Goal: Task Accomplishment & Management: Use online tool/utility

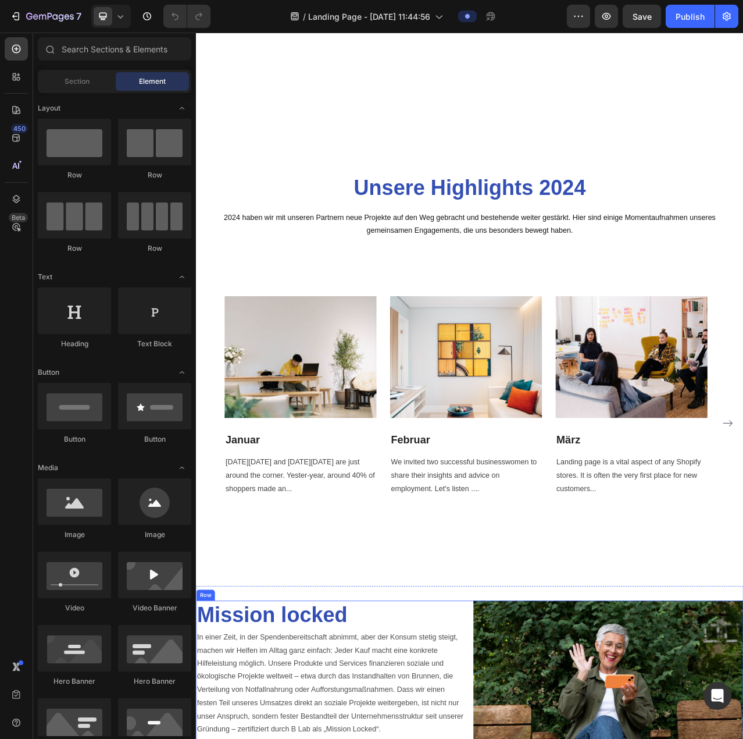
scroll to position [1070, 0]
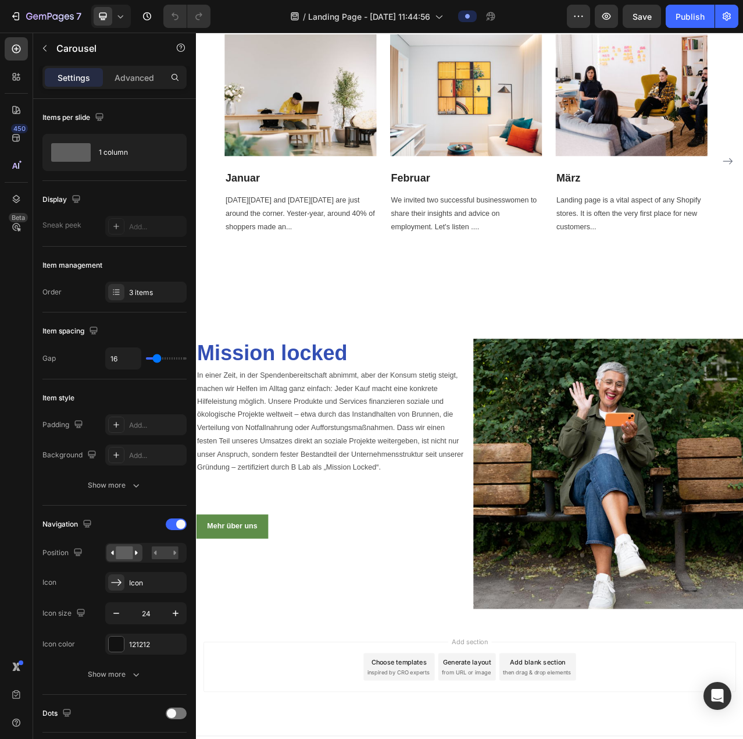
scroll to position [1419, 0]
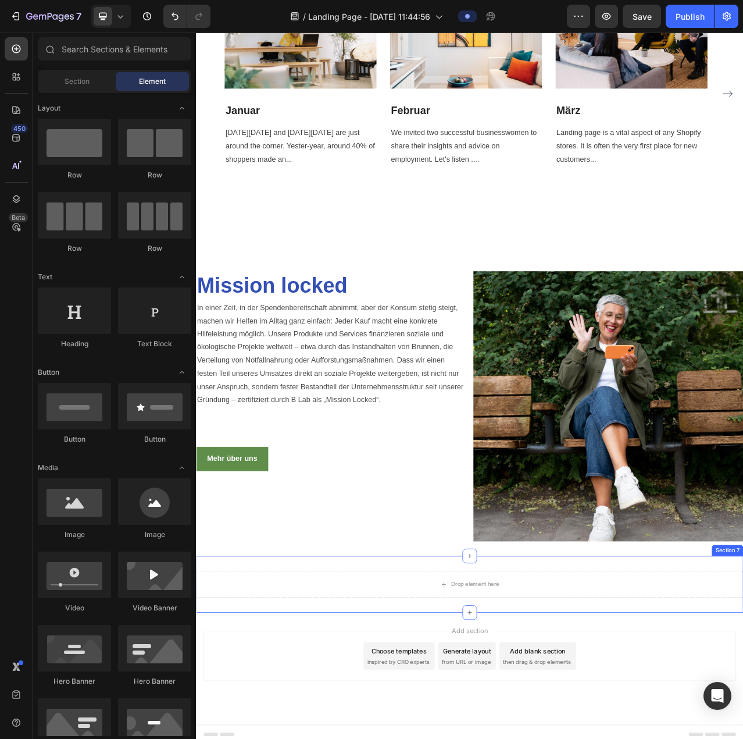
scroll to position [1491, 0]
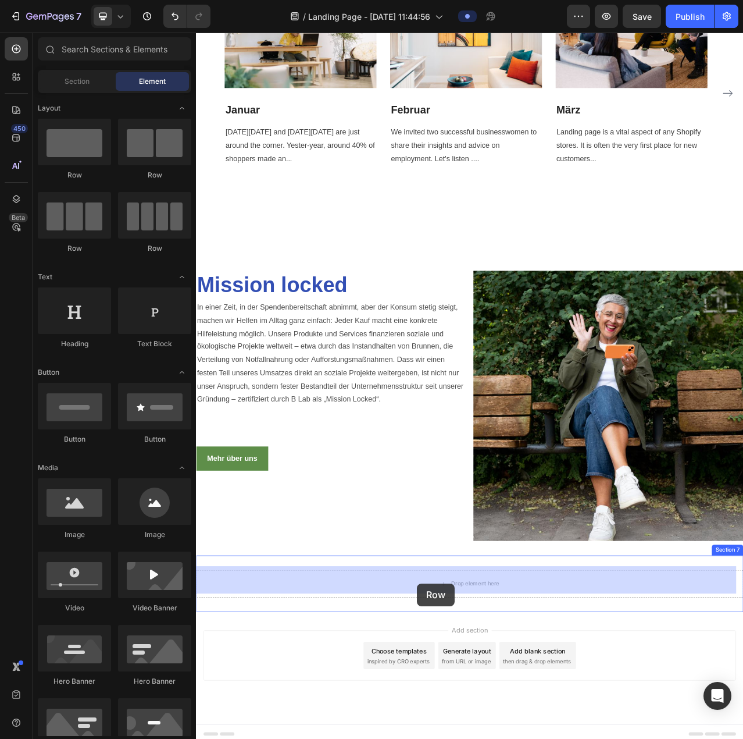
drag, startPoint x: 258, startPoint y: 189, endPoint x: 477, endPoint y: 734, distance: 588.1
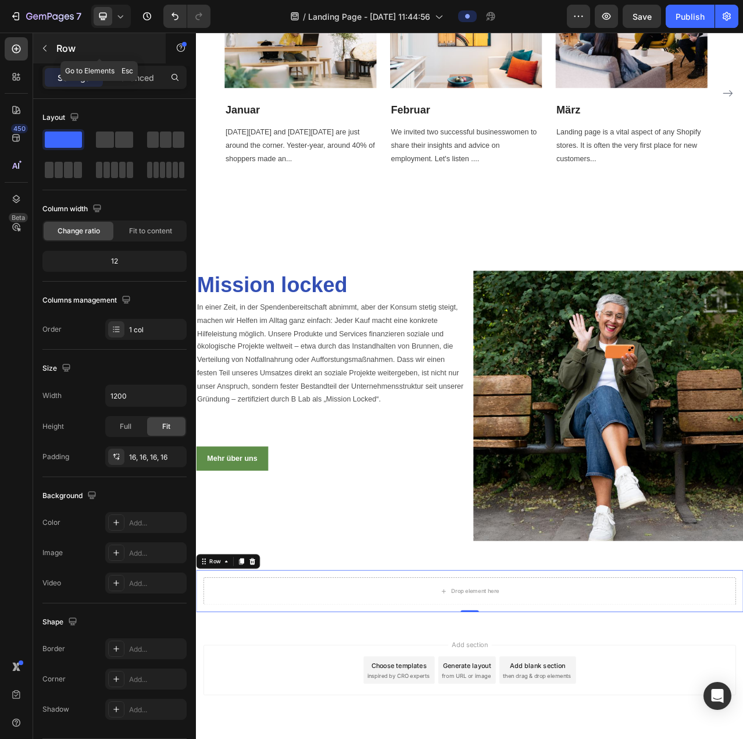
click at [44, 51] on icon "button" at bounding box center [44, 48] width 9 height 9
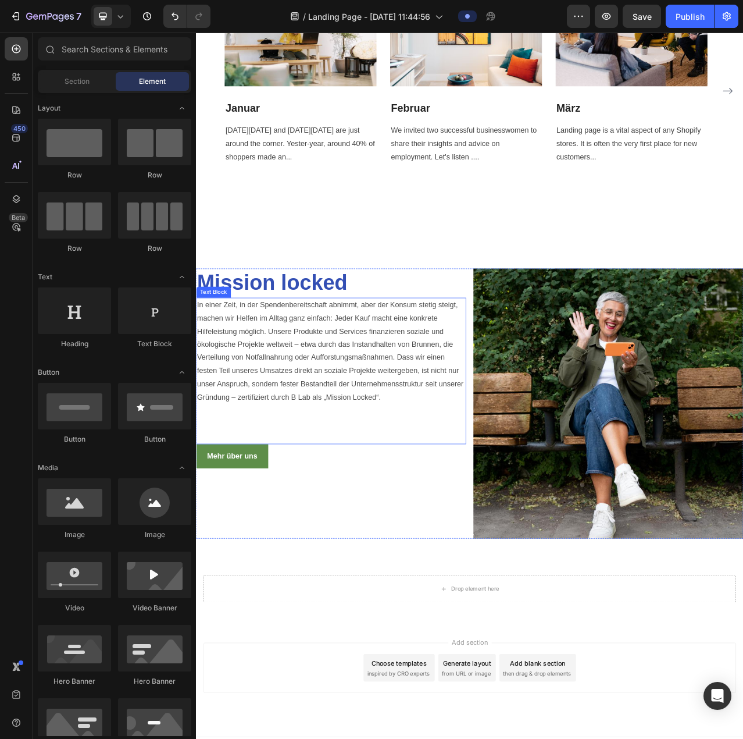
scroll to position [1510, 0]
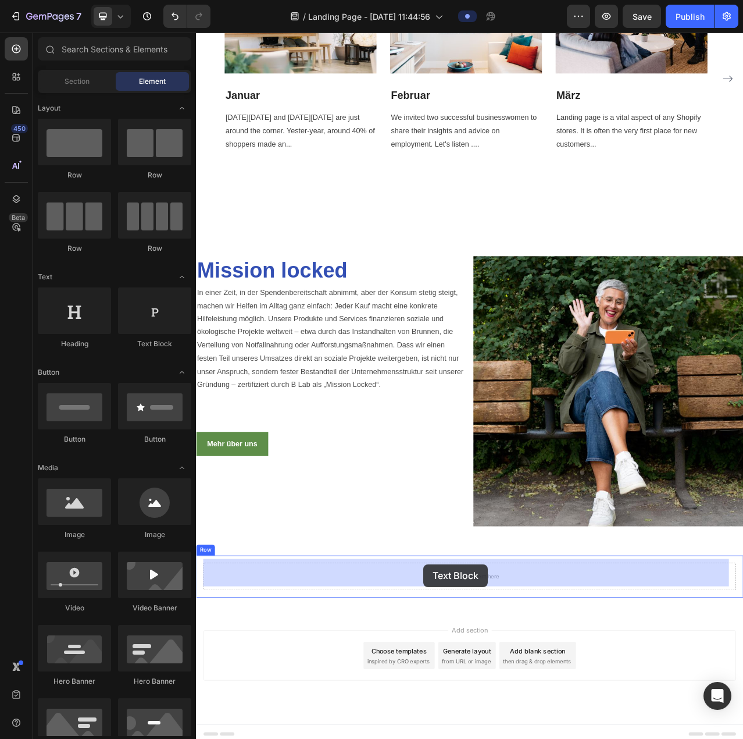
drag, startPoint x: 363, startPoint y: 345, endPoint x: 486, endPoint y: 710, distance: 384.9
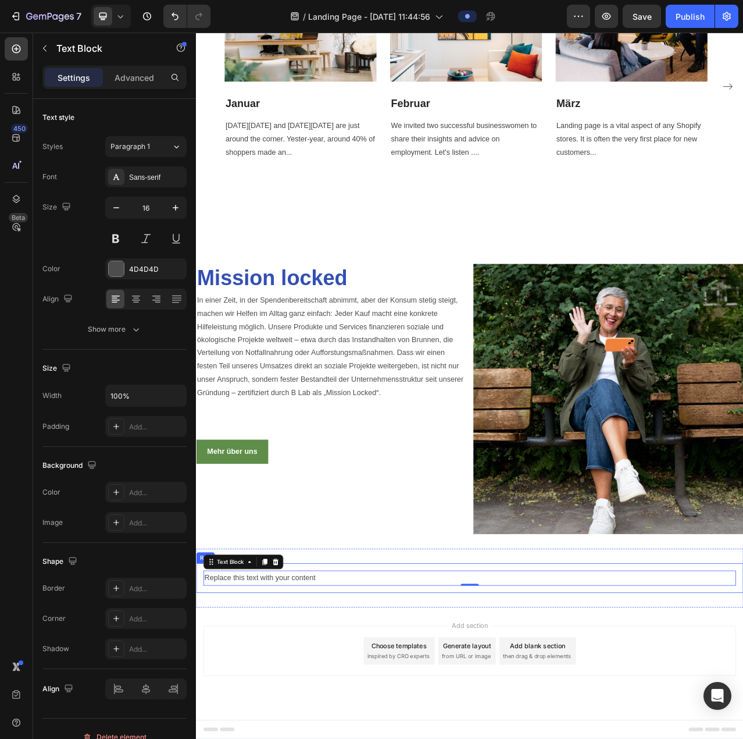
scroll to position [1495, 0]
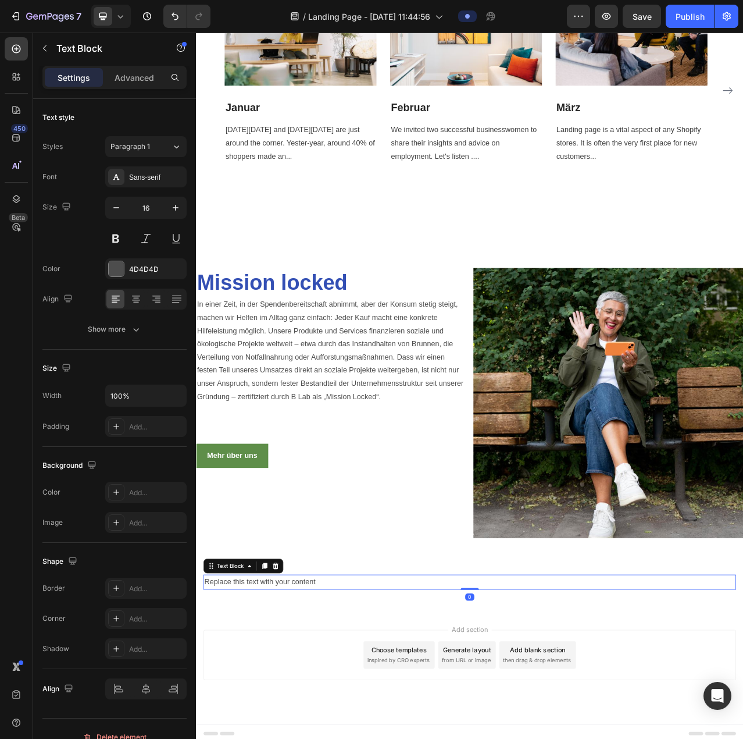
click at [368, 726] on div "Replace this text with your content" at bounding box center [544, 732] width 679 height 19
click at [368, 726] on p "Replace this text with your content" at bounding box center [544, 733] width 677 height 17
click at [43, 48] on icon "button" at bounding box center [44, 48] width 9 height 9
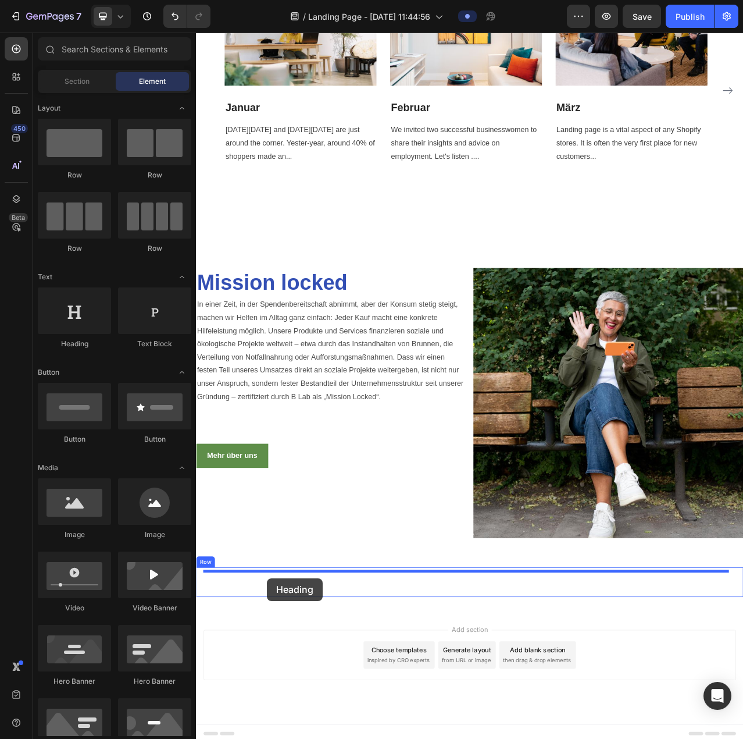
drag, startPoint x: 273, startPoint y: 351, endPoint x: 287, endPoint y: 728, distance: 377.1
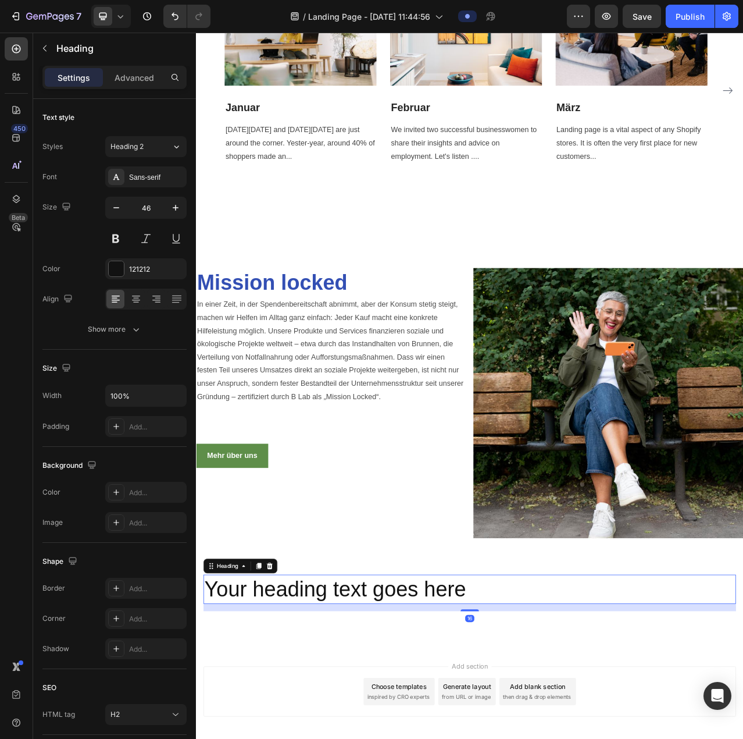
click at [547, 734] on h2 "Your heading text goes here" at bounding box center [544, 741] width 679 height 37
click at [547, 734] on p "Your heading text goes here" at bounding box center [544, 742] width 677 height 35
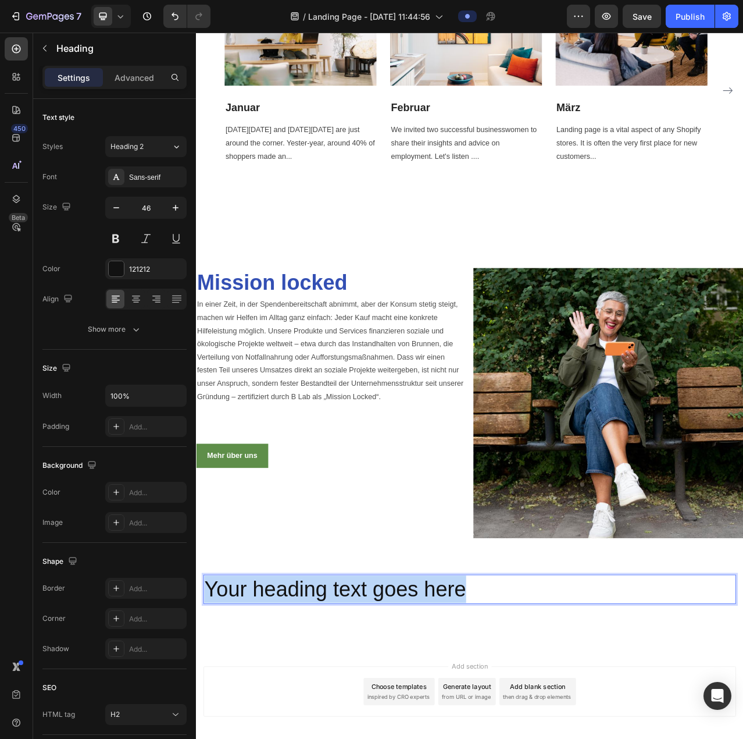
click at [547, 734] on p "Your heading text goes here" at bounding box center [544, 742] width 677 height 35
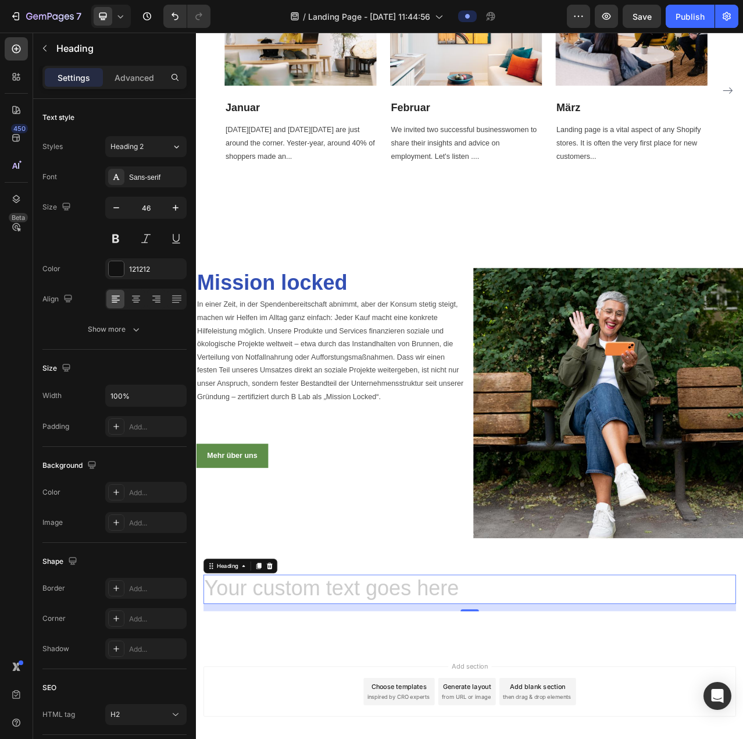
click at [226, 734] on h2 "Rich Text Editor. Editing area: main" at bounding box center [544, 741] width 679 height 37
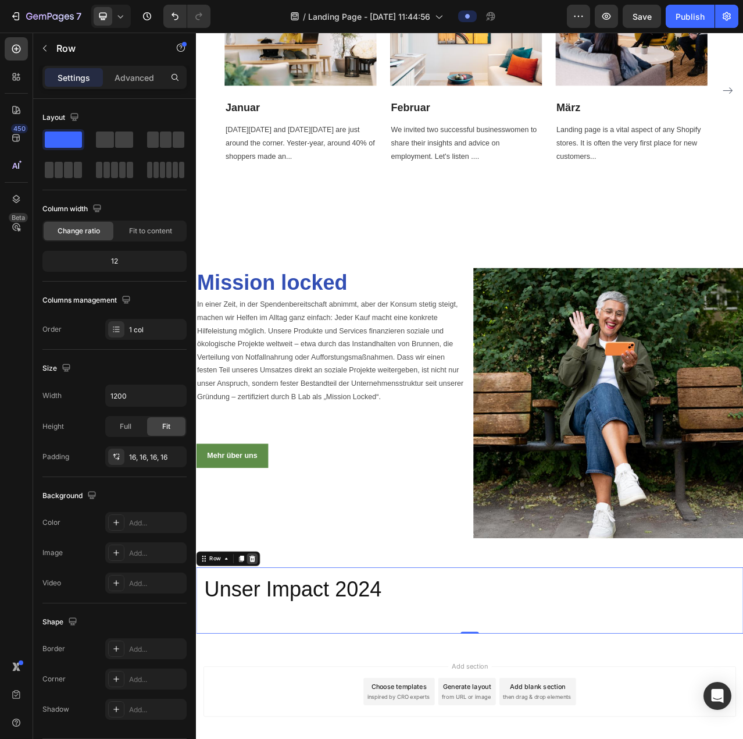
click at [266, 698] on icon at bounding box center [267, 702] width 9 height 9
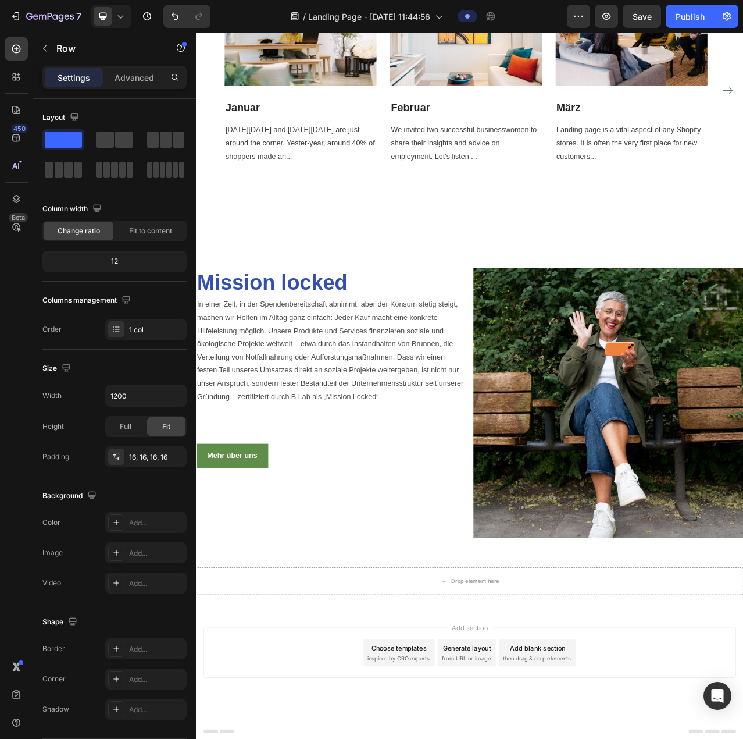
scroll to position [1491, 0]
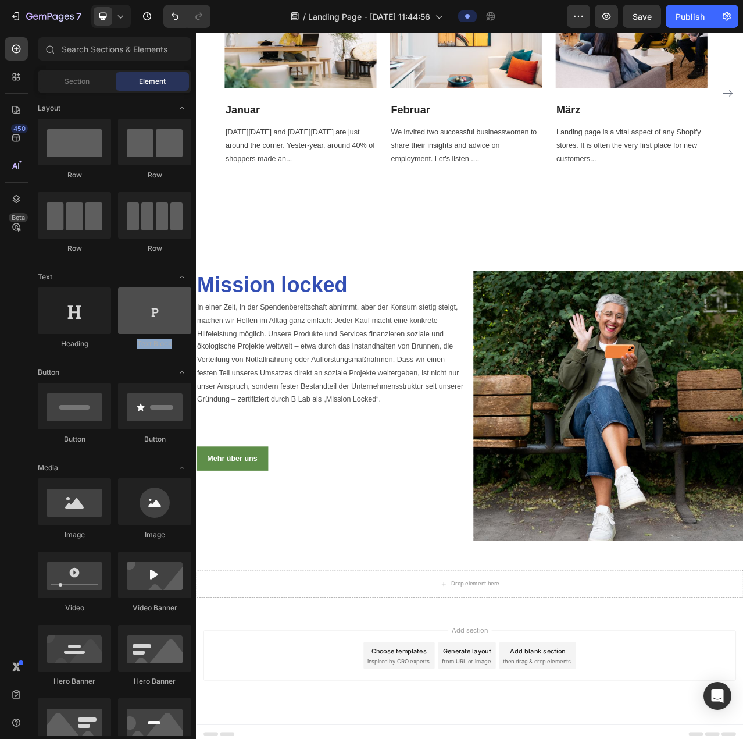
drag, startPoint x: 183, startPoint y: 376, endPoint x: 156, endPoint y: 325, distance: 58.0
click at [156, 478] on div "Heading Text Block" at bounding box center [115, 660] width 154 height 365
click at [156, 324] on div at bounding box center [154, 310] width 73 height 47
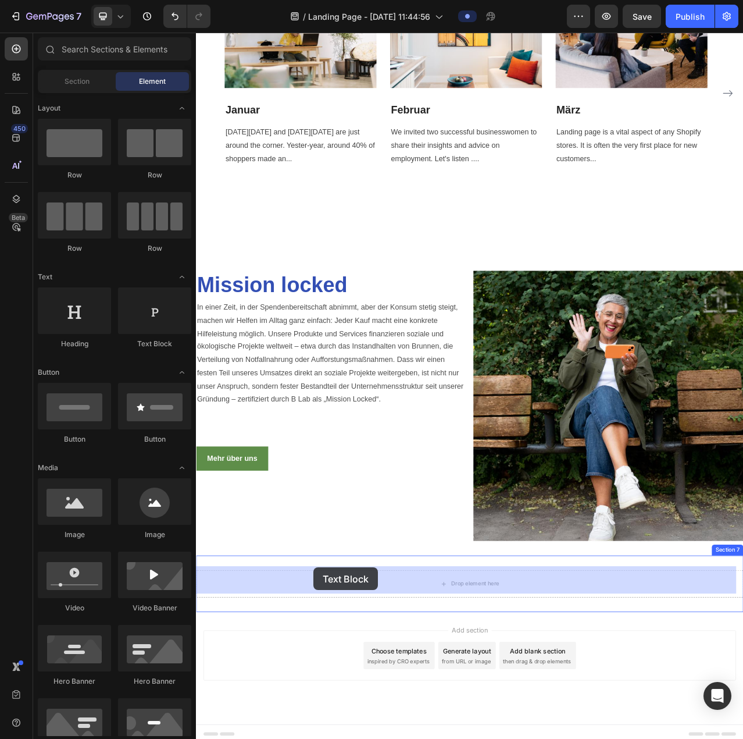
drag, startPoint x: 353, startPoint y: 350, endPoint x: 345, endPoint y: 714, distance: 364.7
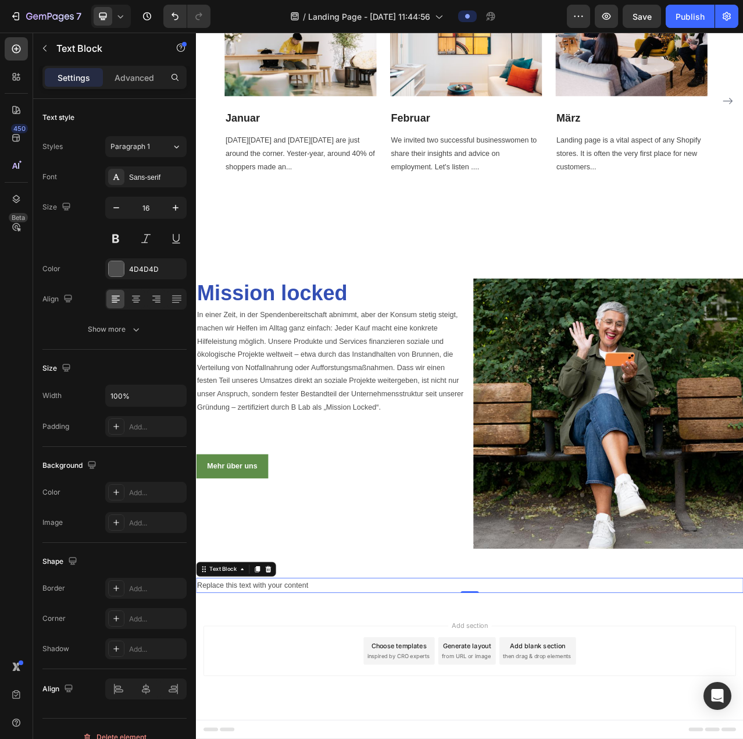
scroll to position [1476, 0]
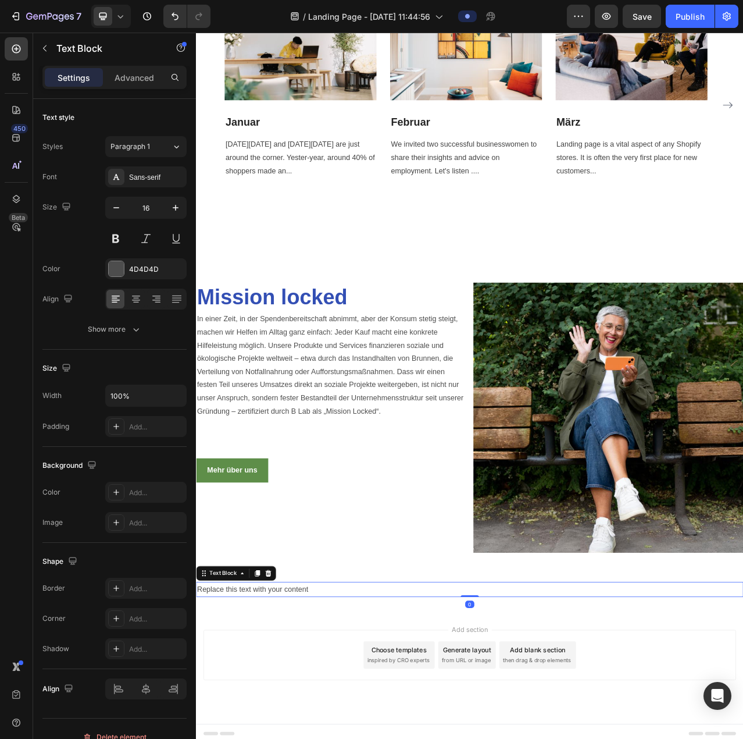
click at [355, 734] on div "Replace this text with your content" at bounding box center [545, 742] width 698 height 19
click at [355, 734] on p "Replace this text with your content" at bounding box center [545, 742] width 696 height 17
click at [316, 733] on div "Rich Text Editor. Editing area: main" at bounding box center [545, 742] width 698 height 19
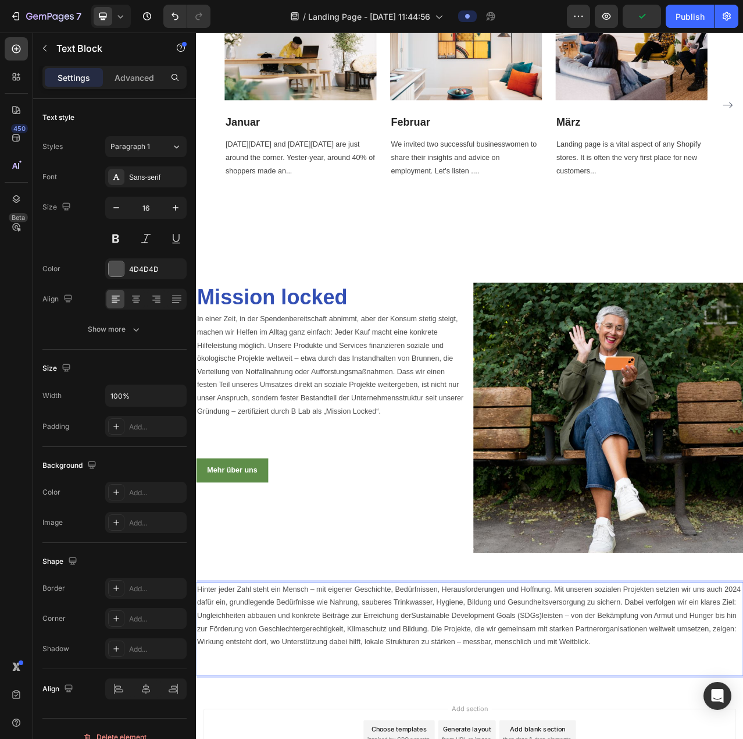
scroll to position [1576, 0]
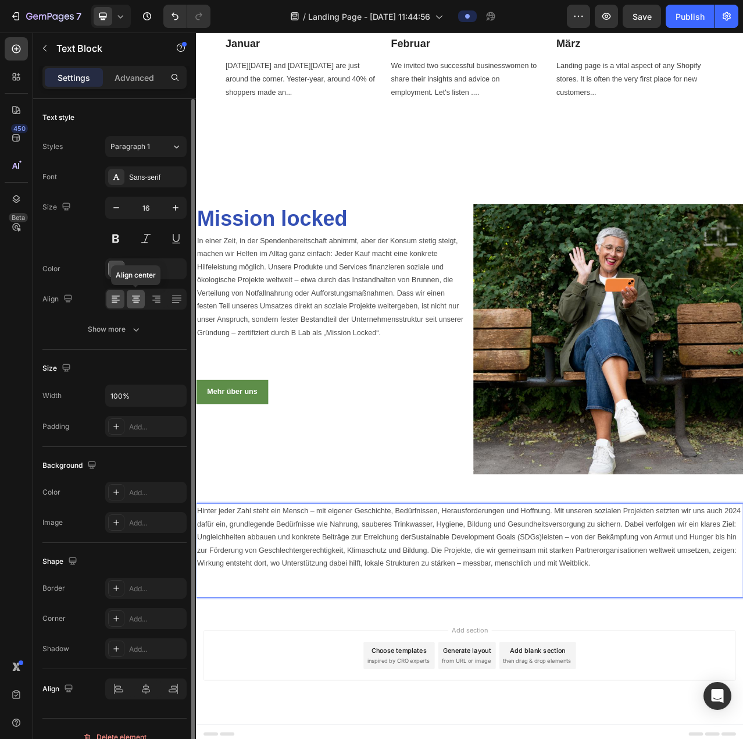
click at [131, 296] on icon at bounding box center [136, 299] width 12 height 12
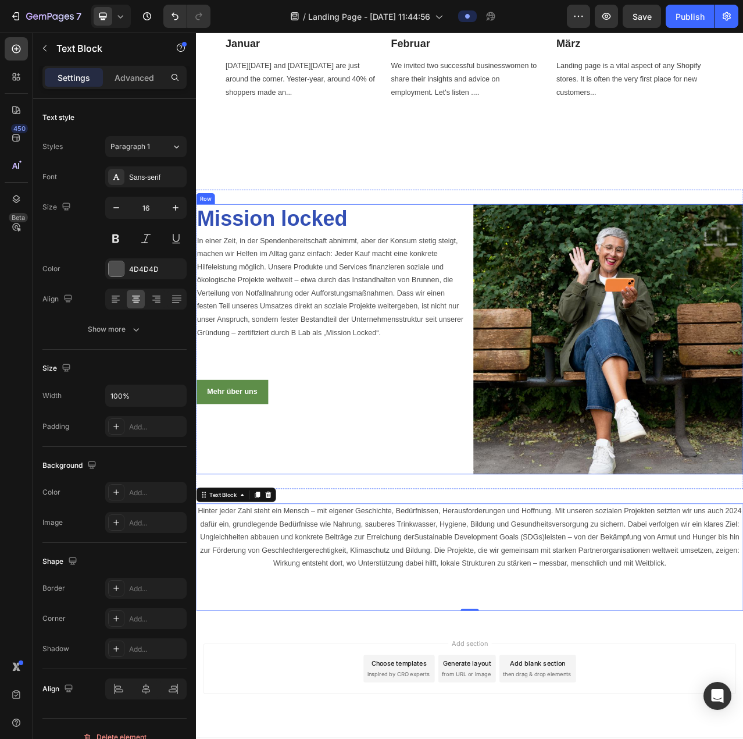
click at [424, 541] on div "Mission locked Heading In einer Zeit, in der Spendenbereitschaft abnimmt, aber …" at bounding box center [368, 423] width 344 height 344
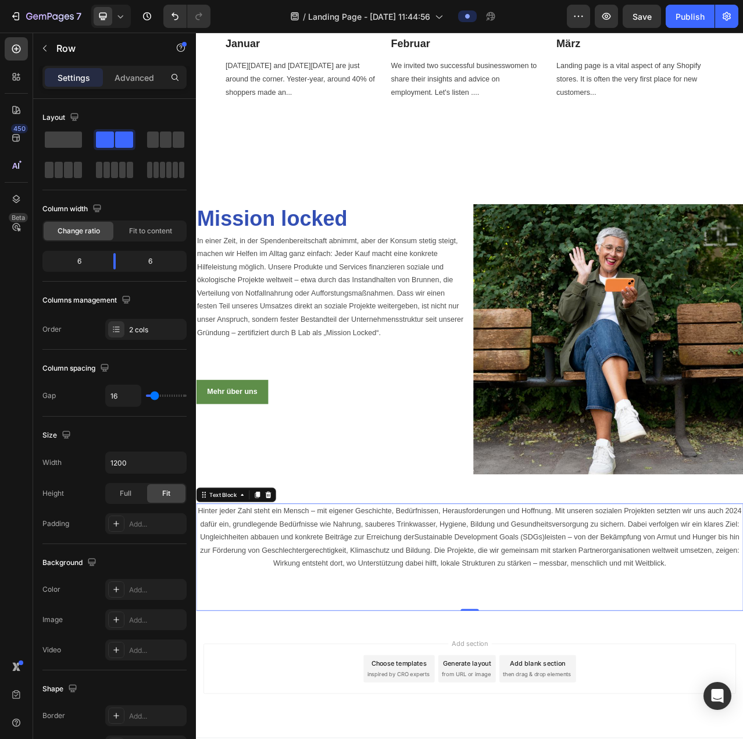
click at [322, 652] on p "Hinter jeder Zahl steht ein Mensch – mit eigener Geschichte, Bedürfnissen, Hera…" at bounding box center [545, 701] width 696 height 134
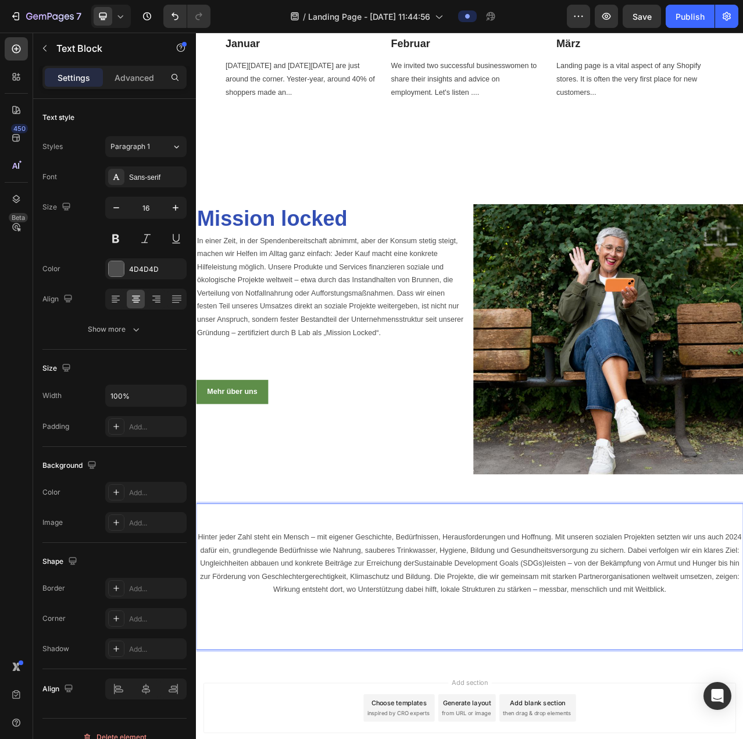
click at [273, 642] on p "Hinter jeder Zahl steht ein Mensch – mit eigener Geschichte, Bedürfnissen, Hera…" at bounding box center [545, 726] width 696 height 184
click at [47, 52] on icon "button" at bounding box center [44, 48] width 9 height 9
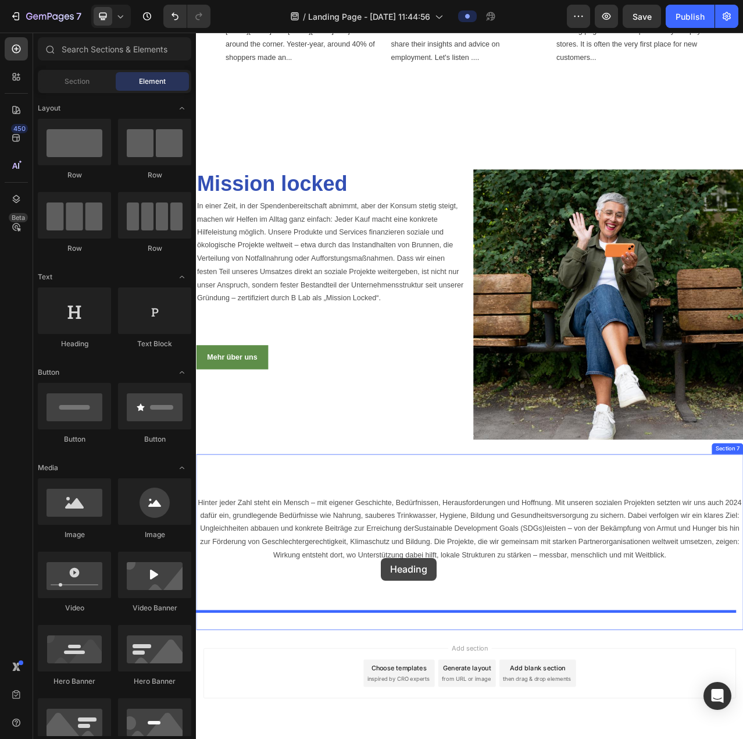
scroll to position [1625, 0]
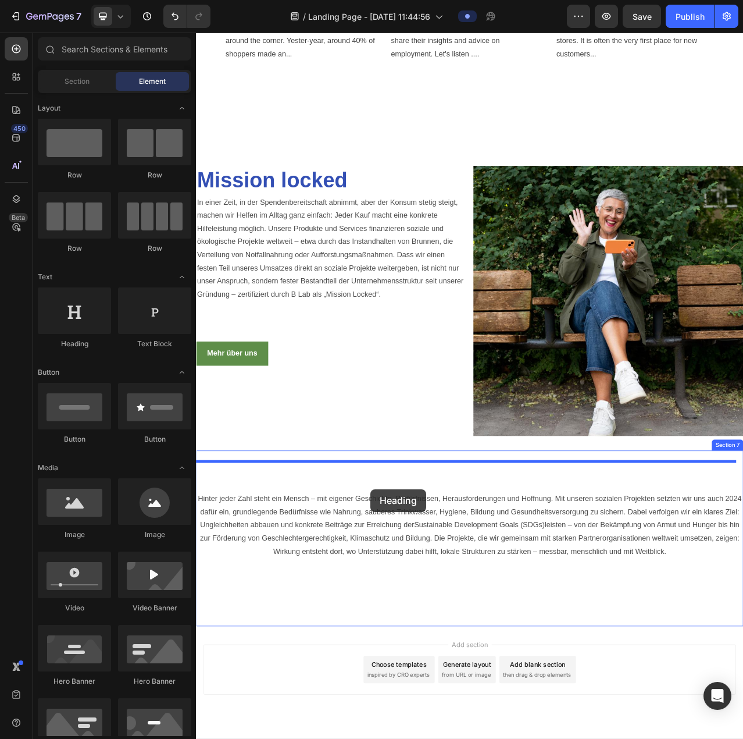
drag, startPoint x: 287, startPoint y: 350, endPoint x: 418, endPoint y: 615, distance: 296.0
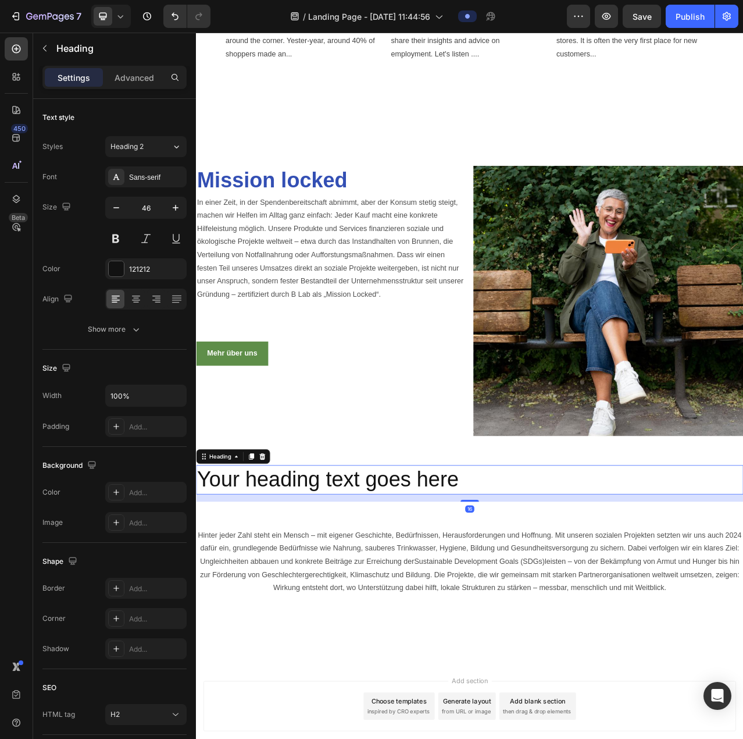
click at [455, 597] on h2 "Your heading text goes here" at bounding box center [545, 602] width 698 height 37
click at [560, 597] on p "Your heading text goes here" at bounding box center [545, 602] width 696 height 35
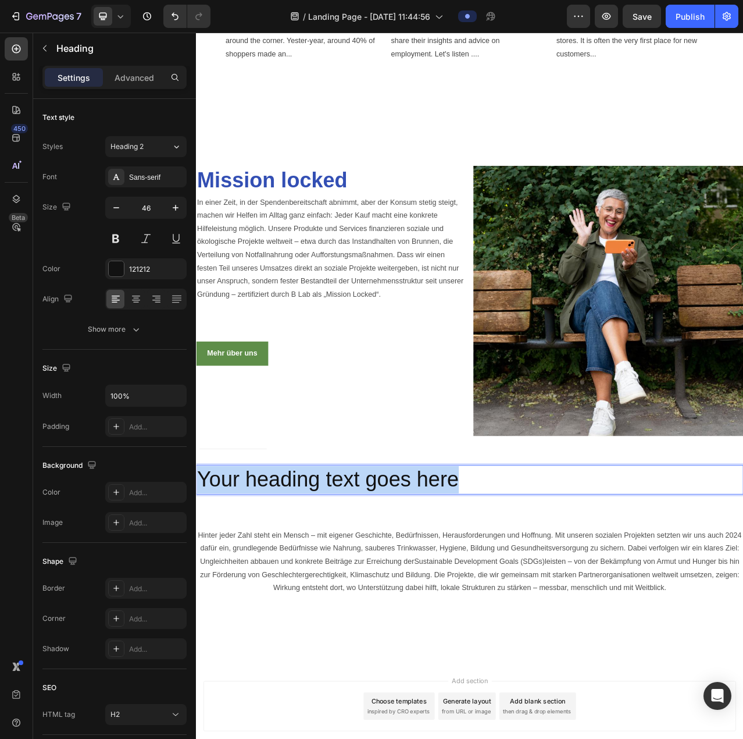
click at [560, 597] on p "Your heading text goes here" at bounding box center [545, 602] width 696 height 35
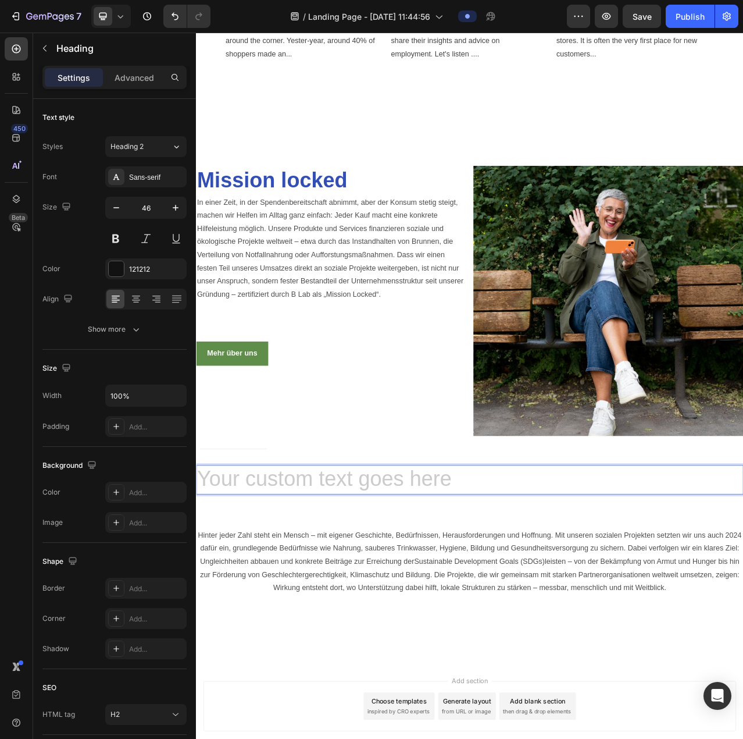
click at [478, 589] on h2 "Rich Text Editor. Editing area: main" at bounding box center [545, 602] width 698 height 37
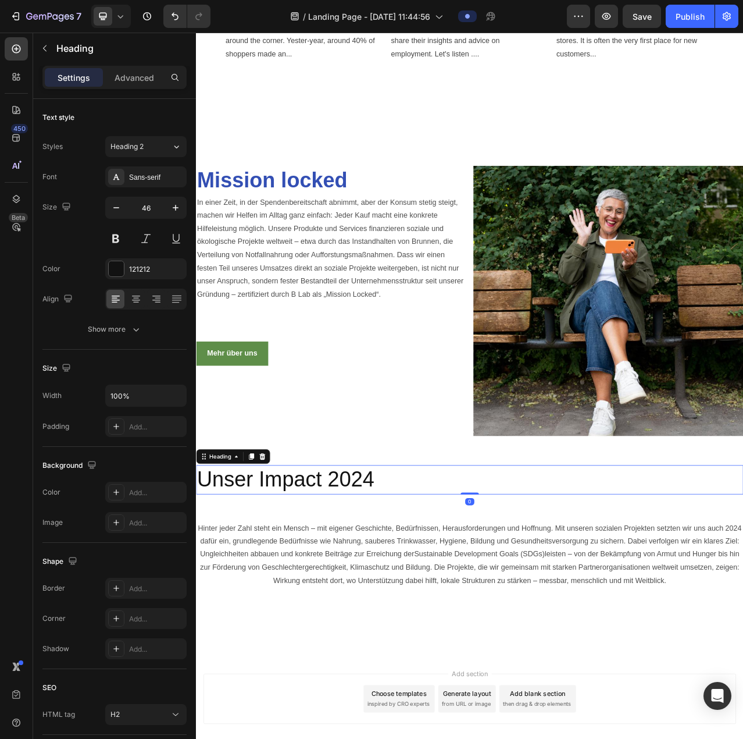
drag, startPoint x: 533, startPoint y: 625, endPoint x: 530, endPoint y: 602, distance: 22.3
click at [530, 602] on div "Unser Impact 2024 Heading 0" at bounding box center [545, 602] width 698 height 37
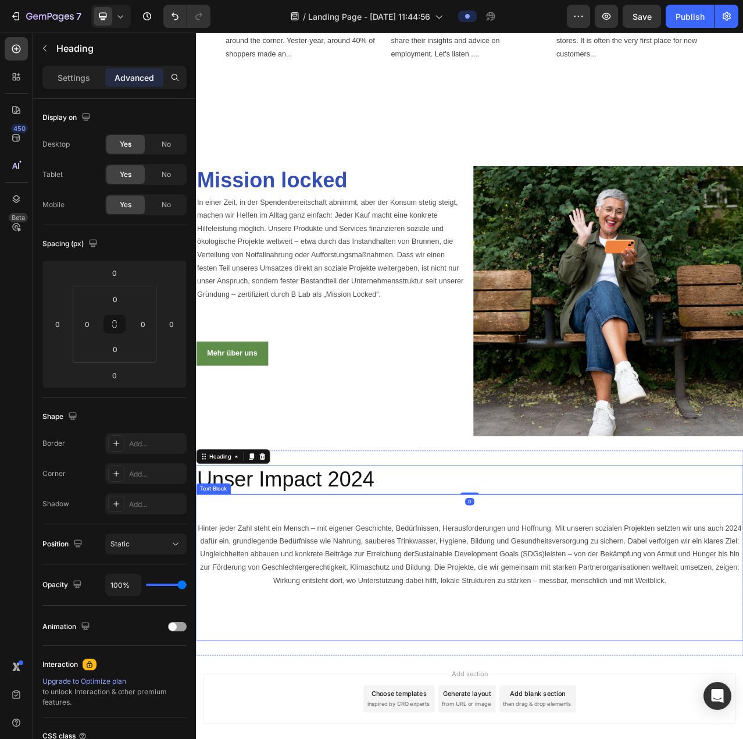
click at [468, 639] on p "⁠⁠⁠⁠⁠⁠⁠ Hinter jeder Zahl steht ein Mensch – mit eigener Geschichte, Bedürfniss…" at bounding box center [545, 714] width 696 height 184
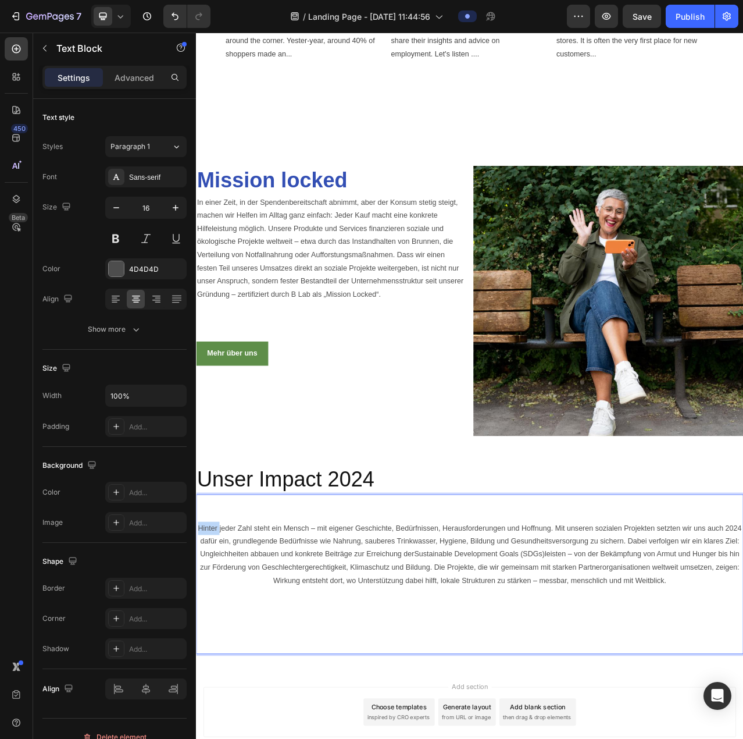
click at [202, 654] on p "Hinter jeder Zahl steht ein Mensch – mit eigener Geschichte, Bedürfnissen, Hera…" at bounding box center [545, 722] width 696 height 201
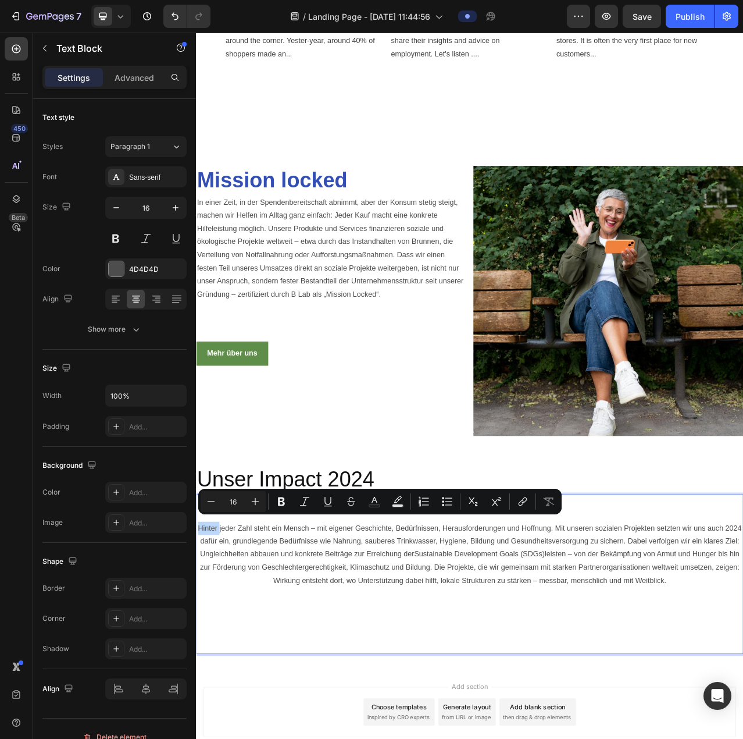
click at [203, 654] on p "Hinter jeder Zahl steht ein Mensch – mit eigener Geschichte, Bedürfnissen, Hera…" at bounding box center [545, 722] width 696 height 201
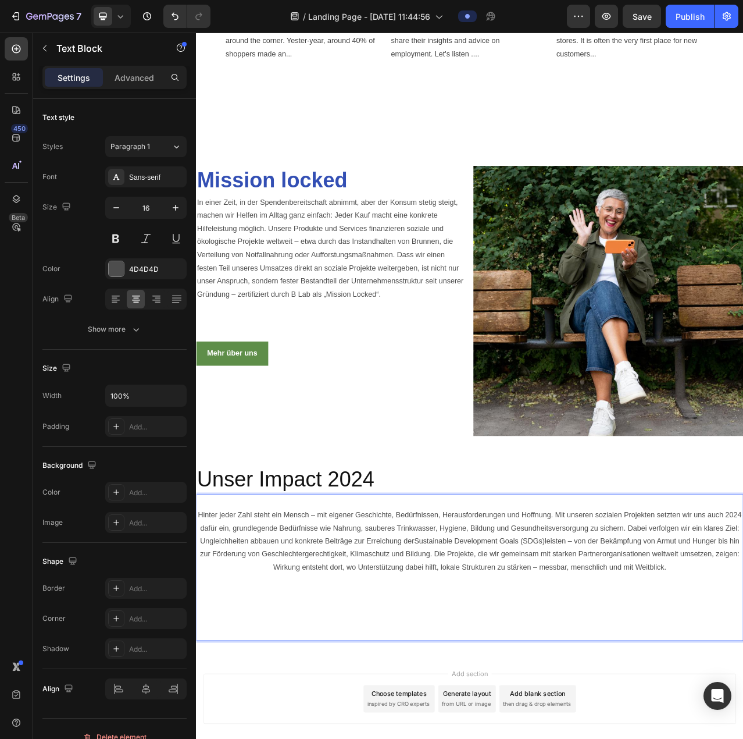
click at [347, 734] on p "Hinter jeder Zahl steht ein Mensch – mit eigener Geschichte, Bedürfnissen, Hera…" at bounding box center [545, 722] width 696 height 167
click at [205, 641] on p "Hinter jeder Zahl steht ein Mensch – mit eigener Geschichte, Bedürfnissen, Hera…" at bounding box center [545, 722] width 696 height 167
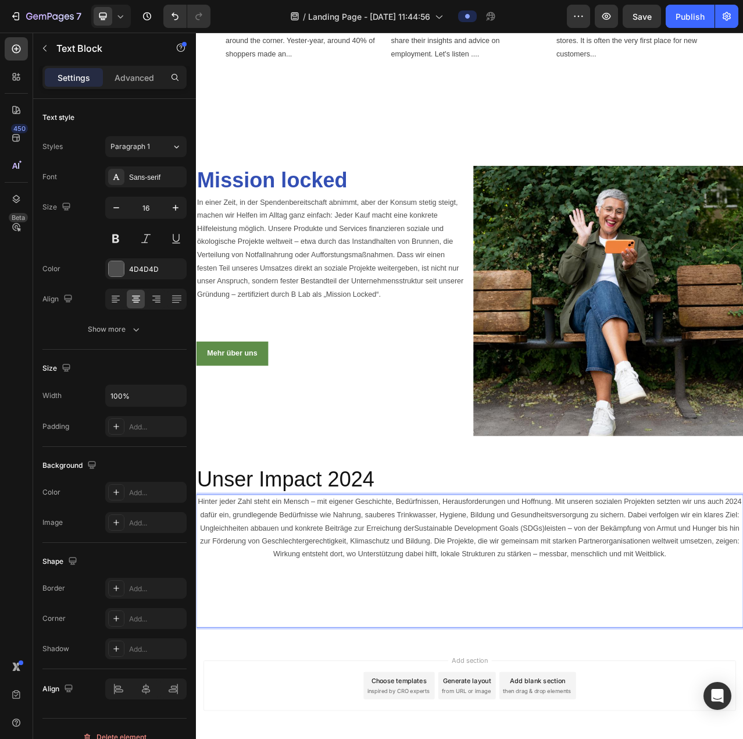
click at [358, 729] on p "Hinter jeder Zahl steht ein Mensch – mit eigener Geschichte, Bedürfnissen, Hera…" at bounding box center [545, 705] width 696 height 167
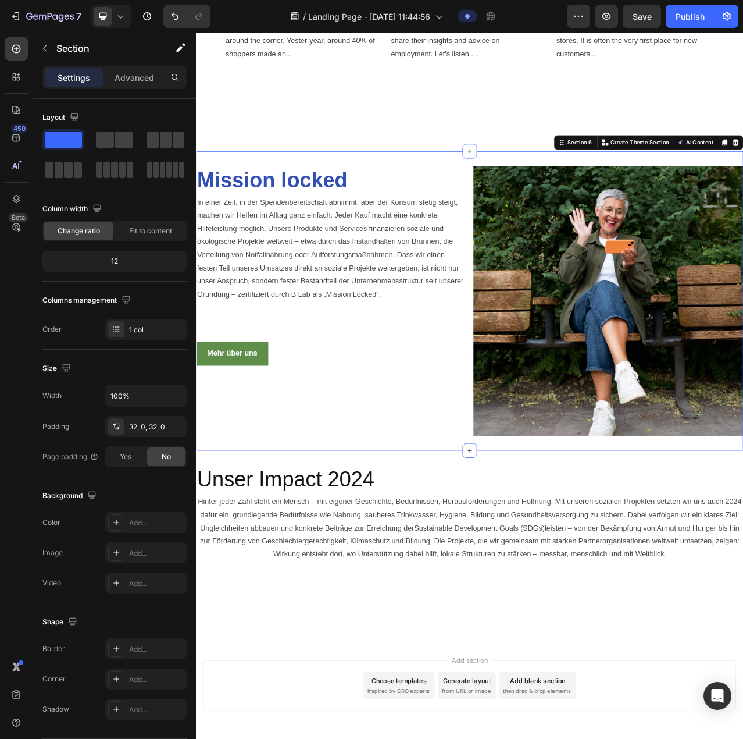
click at [374, 559] on div "Mission locked Heading In einer Zeit, in der Spendenbereitschaft abnimmt, aber …" at bounding box center [545, 374] width 698 height 381
click at [363, 594] on p "Unser Impact 2024" at bounding box center [545, 602] width 696 height 35
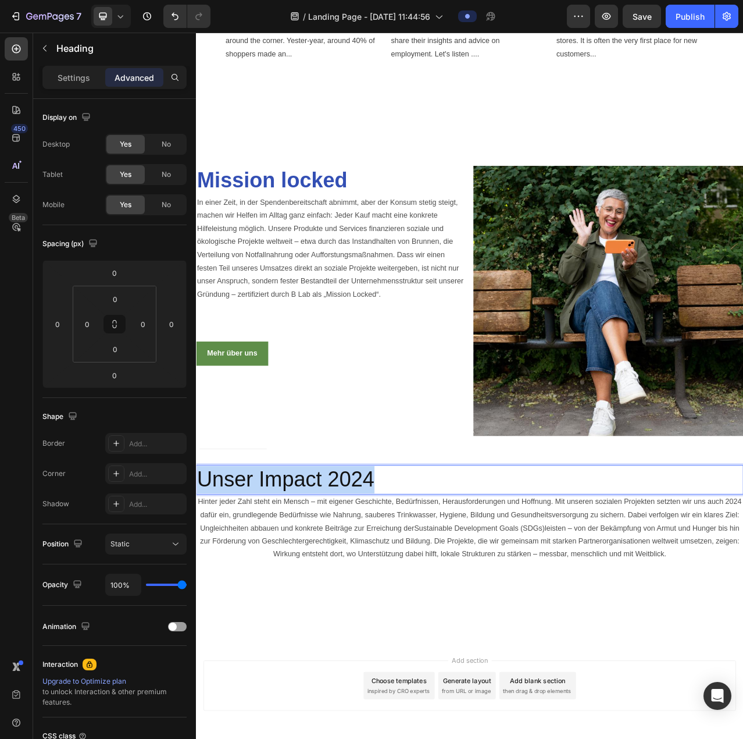
click at [429, 595] on p "Unser Impact 2024" at bounding box center [545, 602] width 696 height 35
click at [77, 80] on p "Settings" at bounding box center [74, 78] width 33 height 12
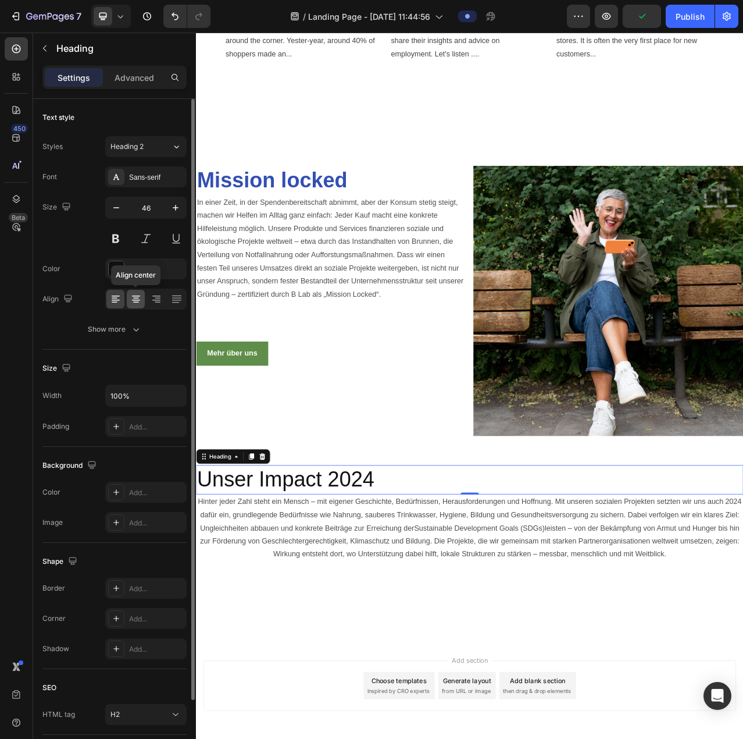
click at [136, 302] on icon at bounding box center [136, 299] width 12 height 12
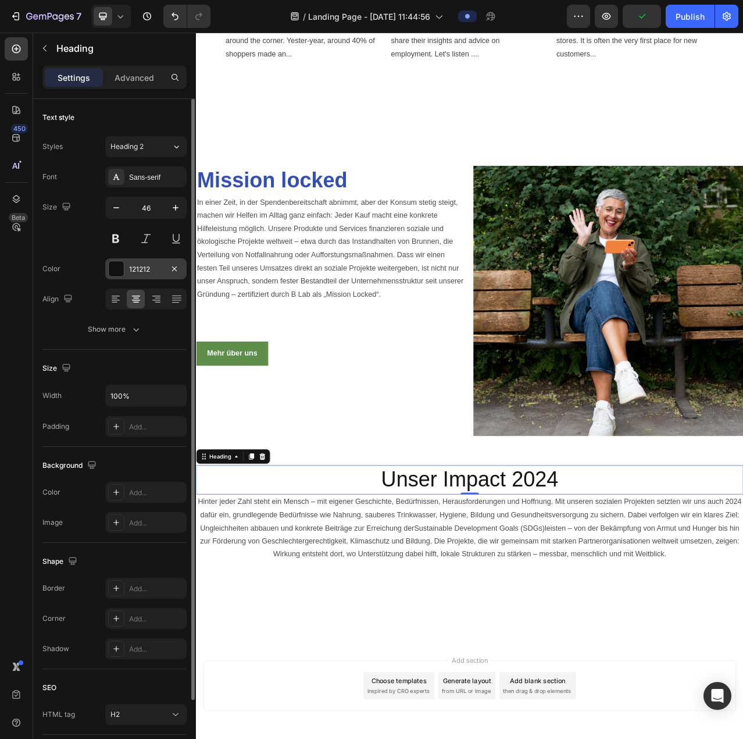
click at [115, 268] on div at bounding box center [116, 268] width 15 height 15
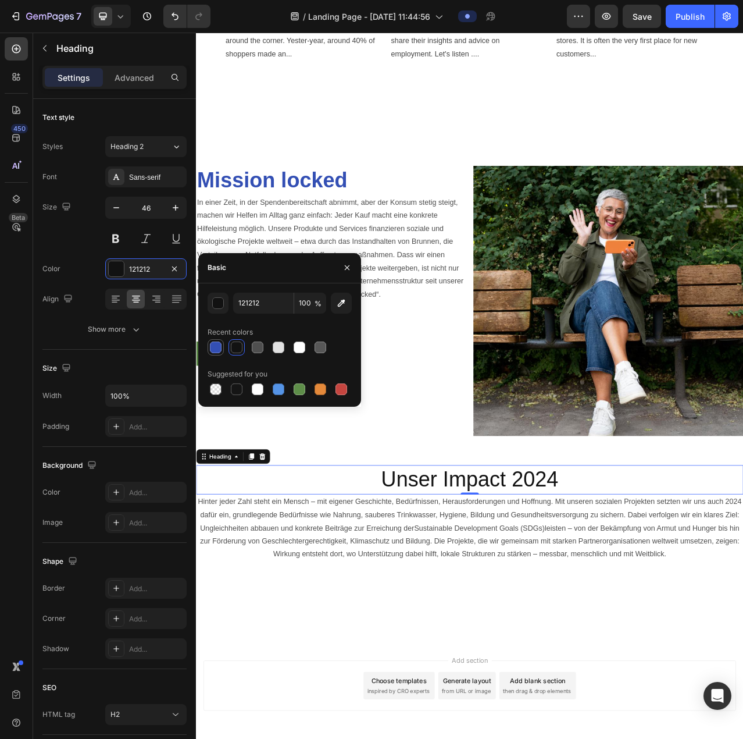
click at [216, 345] on div at bounding box center [216, 347] width 12 height 12
type input "334FB4"
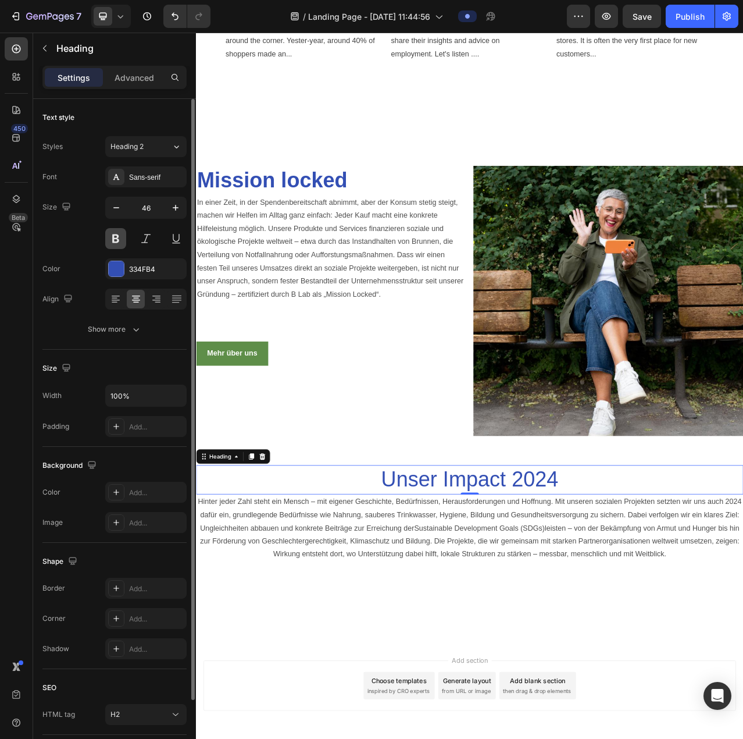
click at [110, 237] on button at bounding box center [115, 238] width 21 height 21
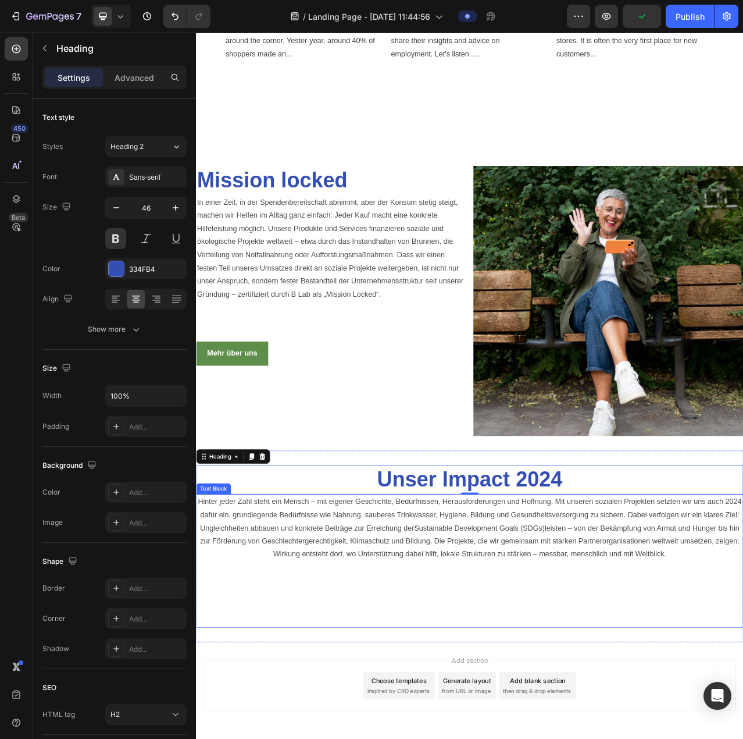
click at [562, 734] on p "Hinter jeder Zahl steht ein Mensch – mit eigener Geschichte, Bedürfnissen, Hera…" at bounding box center [545, 705] width 696 height 167
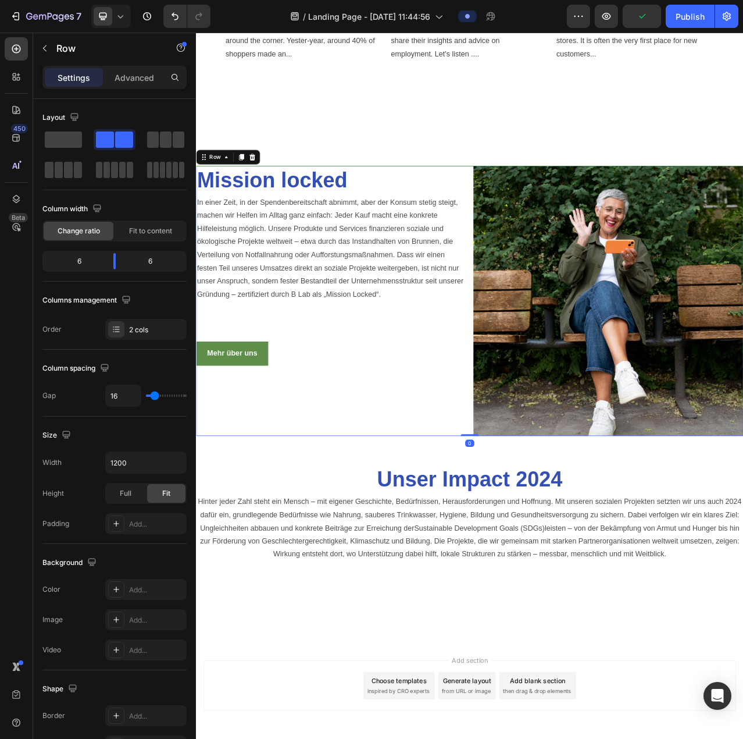
click at [364, 468] on div "Mission locked Heading In einer Zeit, in der Spendenbereitschaft abnimmt, aber …" at bounding box center [368, 374] width 344 height 344
click at [42, 51] on icon "button" at bounding box center [44, 48] width 9 height 9
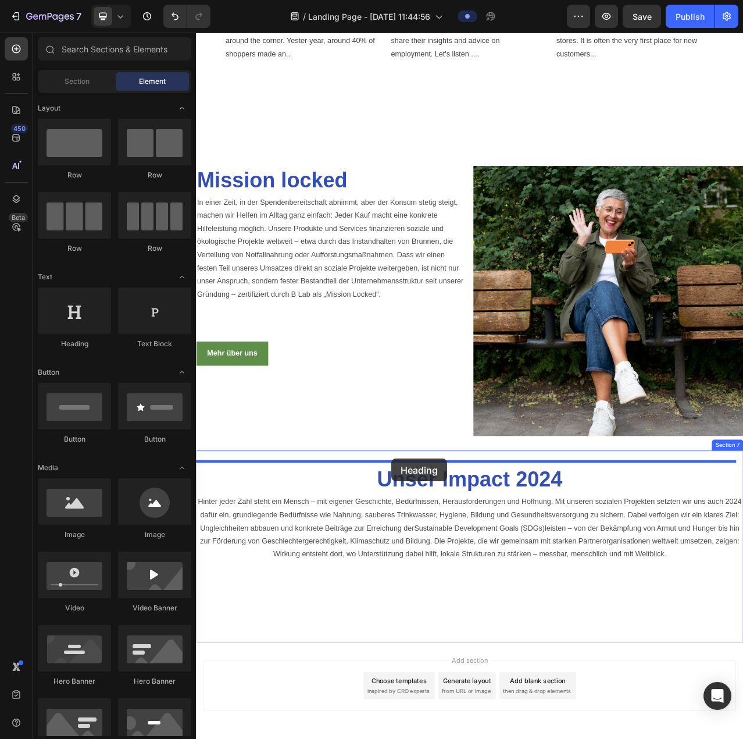
drag, startPoint x: 285, startPoint y: 352, endPoint x: 445, endPoint y: 576, distance: 275.1
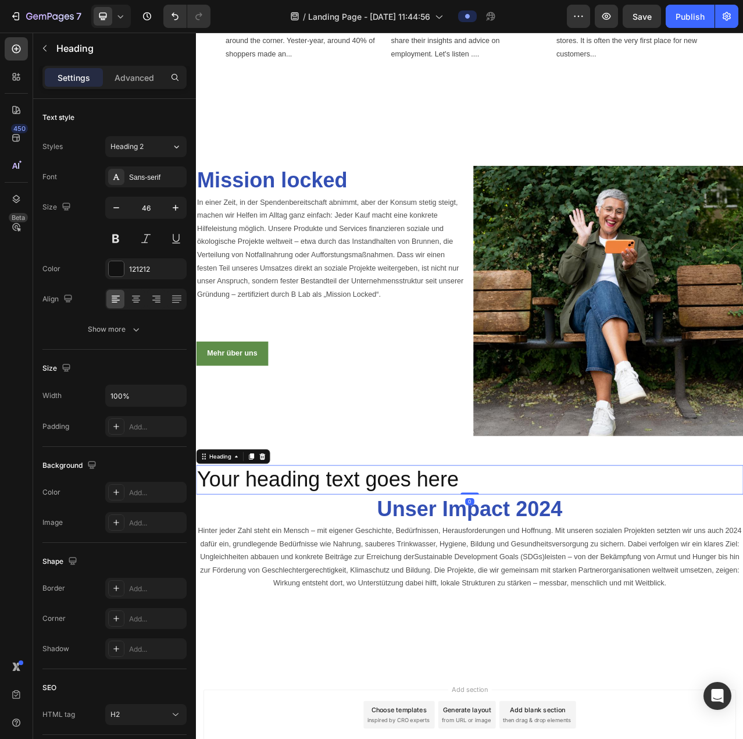
click at [536, 593] on h2 "Your heading text goes here" at bounding box center [545, 602] width 698 height 37
click at [536, 593] on p "Your heading text goes here" at bounding box center [545, 602] width 696 height 35
click at [527, 600] on p "Your heading text goes here" at bounding box center [545, 602] width 696 height 35
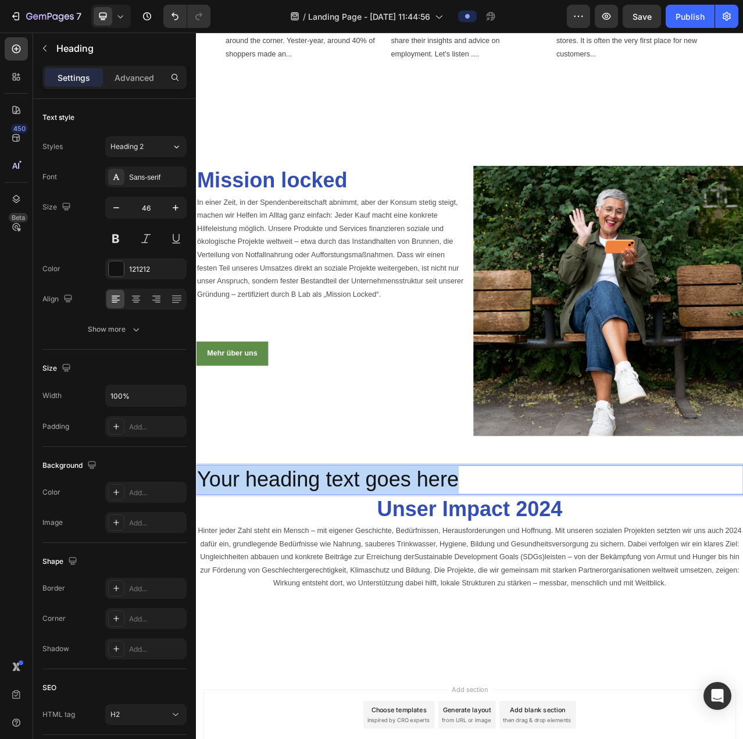
click at [528, 600] on p "Your heading text goes here" at bounding box center [545, 602] width 696 height 35
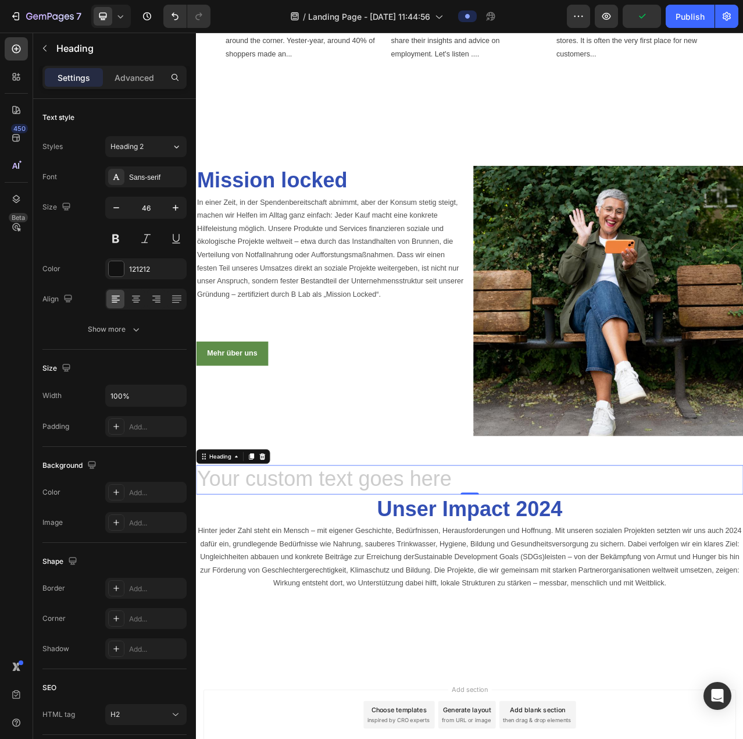
click at [437, 594] on h2 "Rich Text Editor. Editing area: main" at bounding box center [545, 602] width 698 height 37
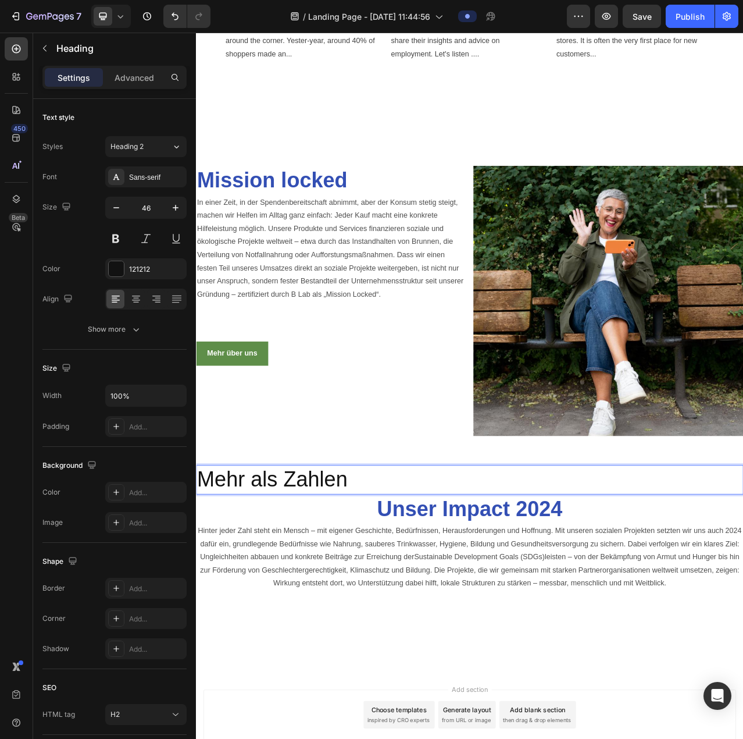
click at [408, 595] on p "Mehr als Zahlen" at bounding box center [545, 602] width 696 height 35
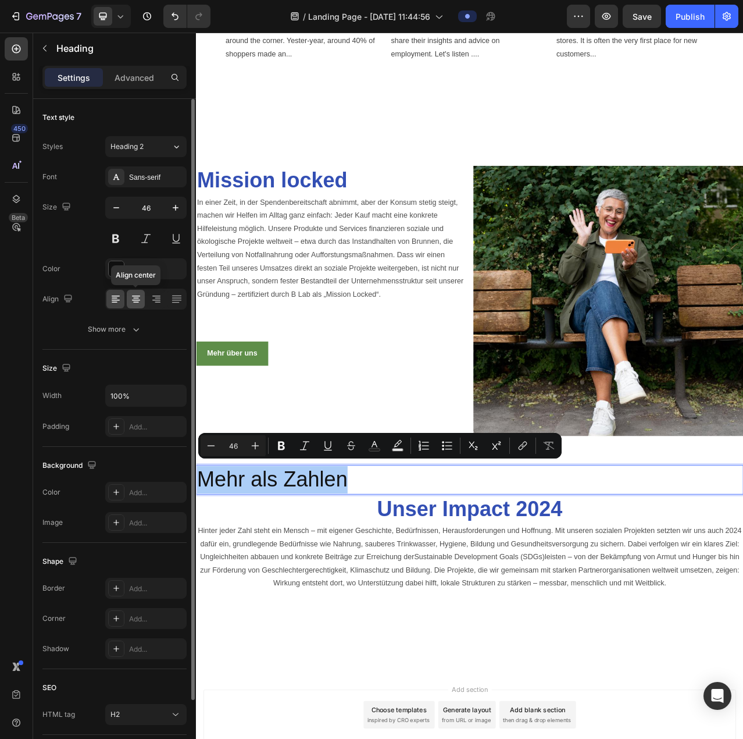
click at [134, 298] on icon at bounding box center [136, 298] width 6 height 1
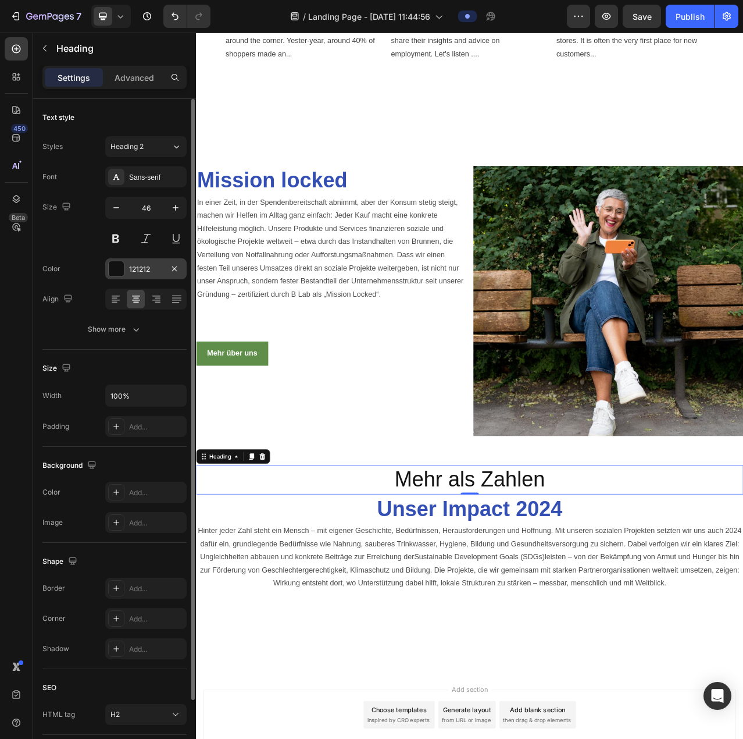
click at [115, 263] on div at bounding box center [116, 268] width 15 height 15
click at [112, 268] on div at bounding box center [116, 268] width 15 height 15
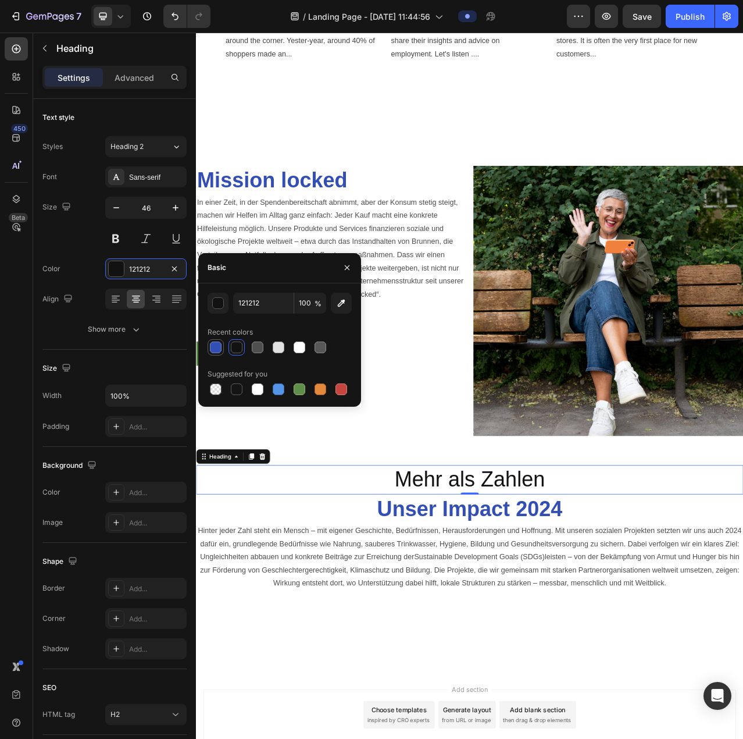
click at [217, 345] on div at bounding box center [216, 347] width 12 height 12
type input "334FB4"
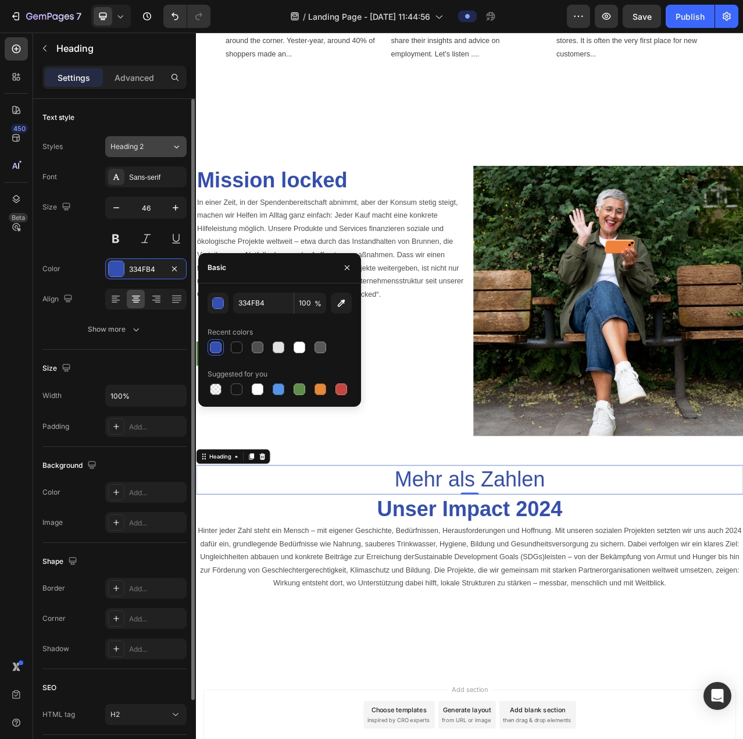
click at [152, 146] on div "Heading 2" at bounding box center [133, 146] width 47 height 10
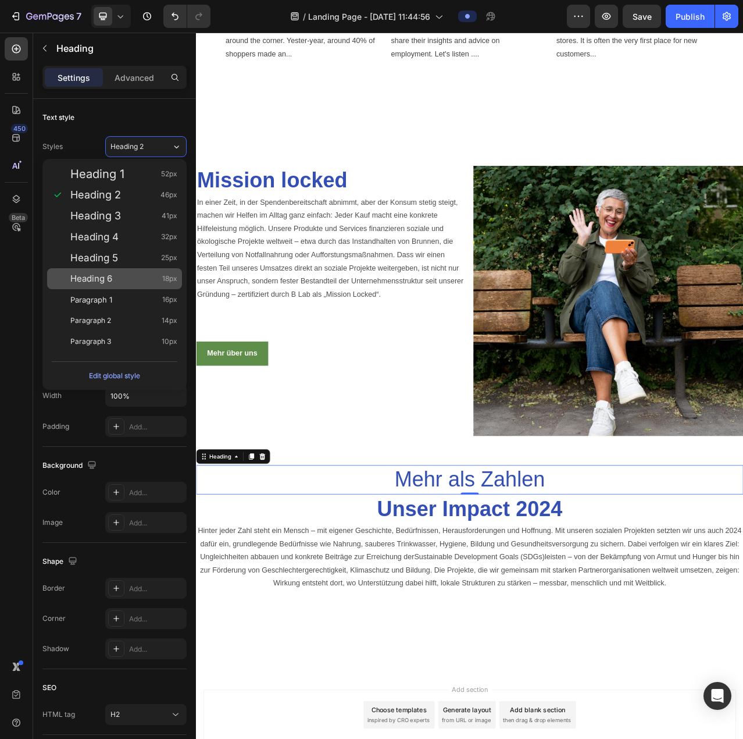
click at [115, 277] on div "Heading 6 18px" at bounding box center [123, 279] width 107 height 12
type input "18"
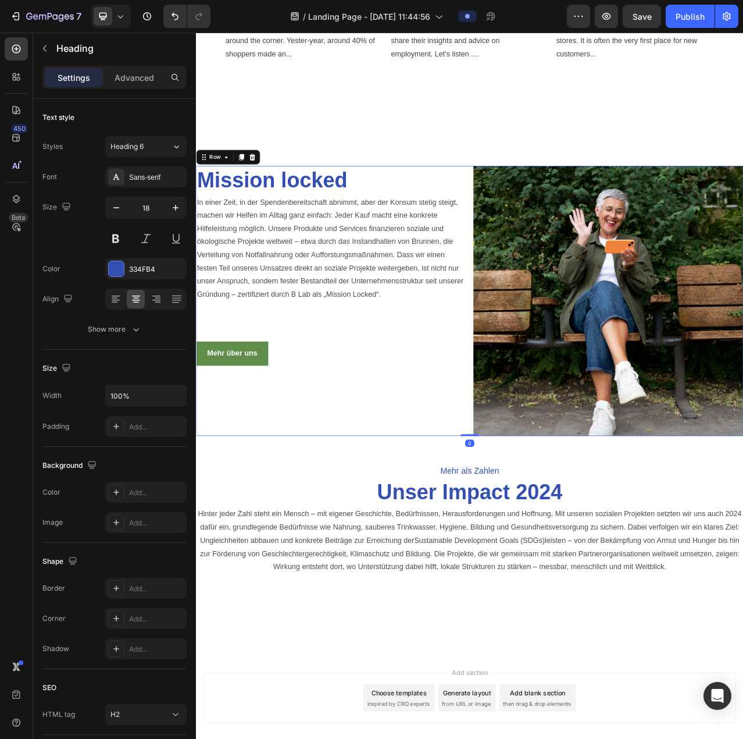
click at [345, 495] on div "Mission locked Heading In einer Zeit, in der Spendenbereitschaft abnimmt, aber …" at bounding box center [368, 374] width 344 height 344
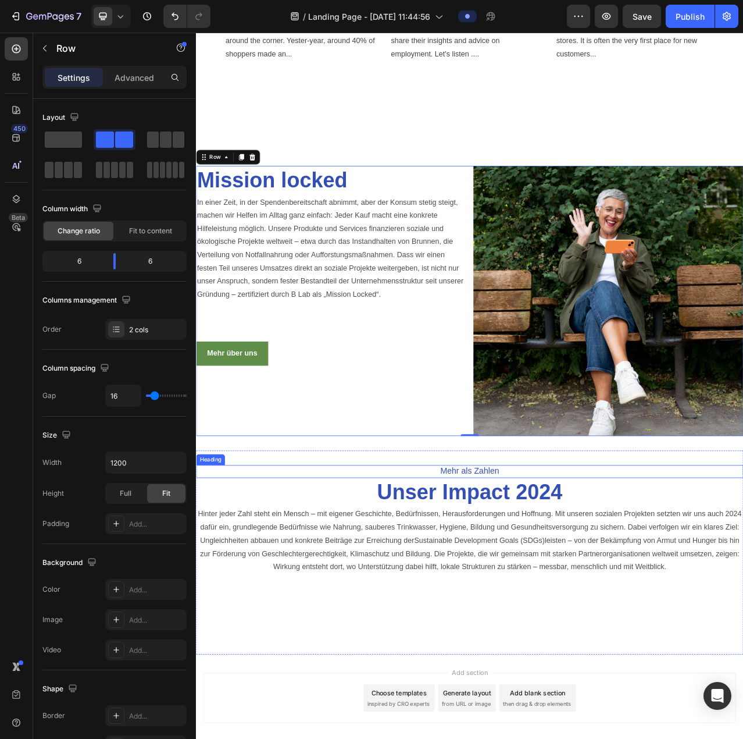
click at [588, 586] on p "Mehr als Zahlen" at bounding box center [545, 591] width 696 height 13
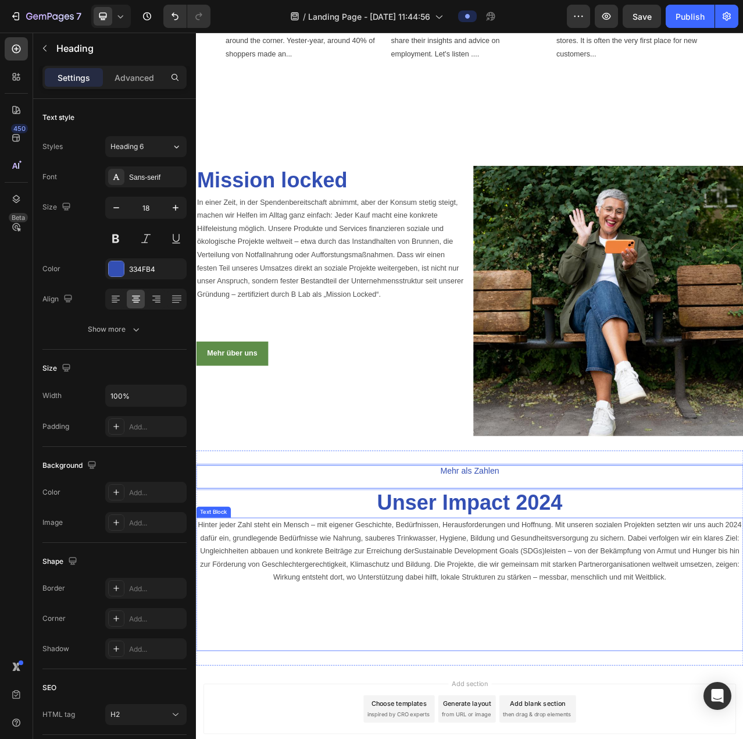
click at [530, 669] on p "Hinter jeder Zahl steht ein Mensch – mit eigener Geschichte, Bedürfnissen, Hera…" at bounding box center [545, 735] width 696 height 167
click at [658, 621] on p "Unser Impact 2024" at bounding box center [545, 632] width 696 height 35
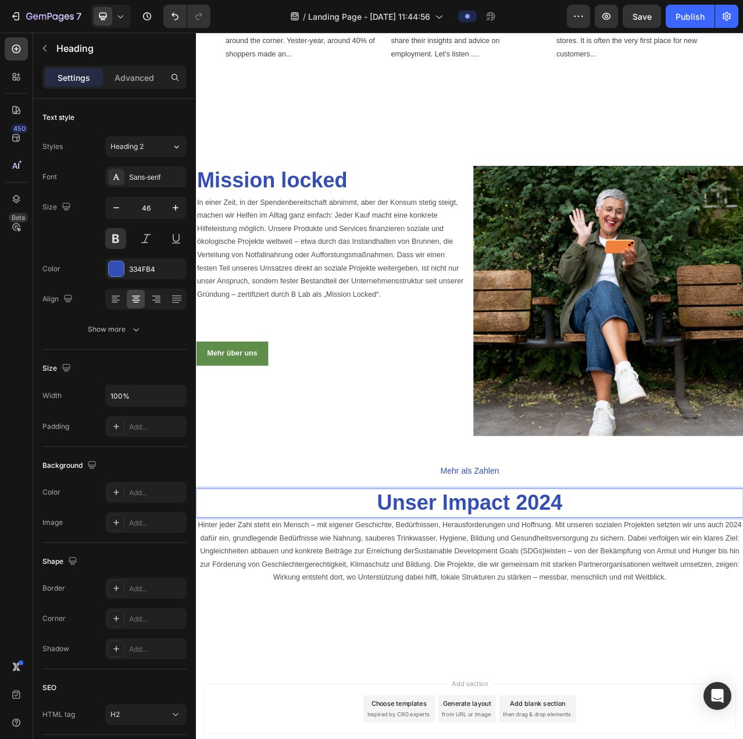
click at [656, 629] on p "Unser Impact 2024" at bounding box center [545, 632] width 696 height 35
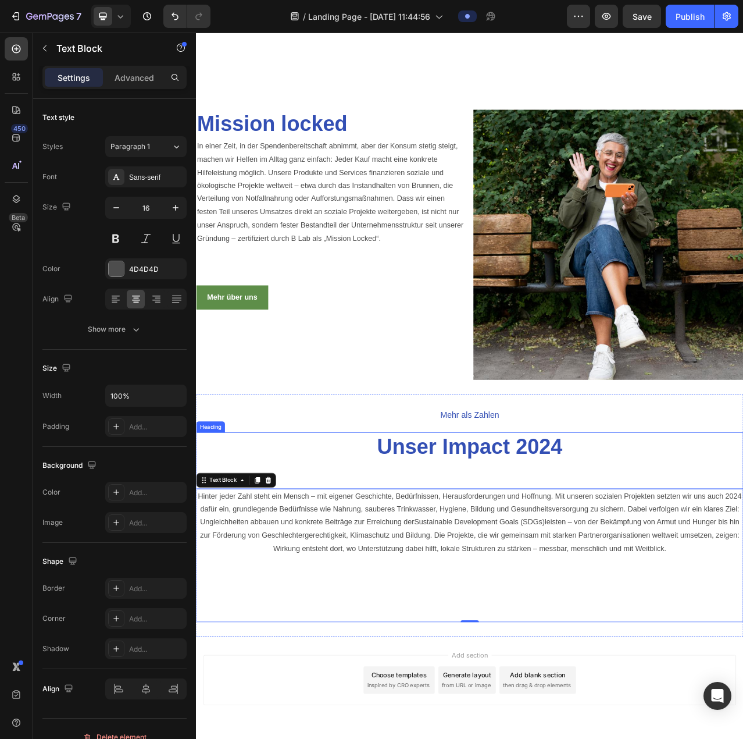
scroll to position [1728, 0]
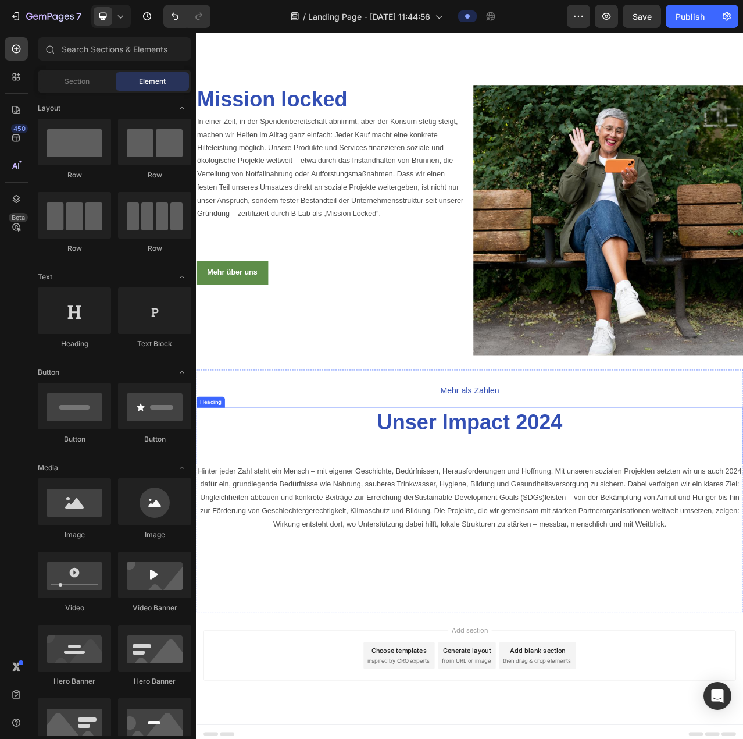
click at [561, 550] on p "Unser Impact 2024" at bounding box center [545, 547] width 696 height 70
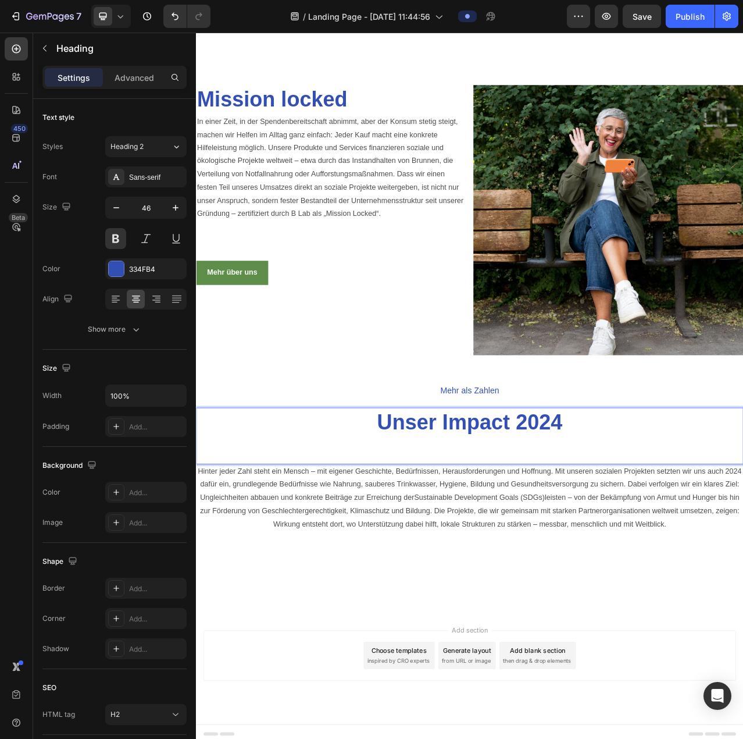
click at [545, 557] on p "Unser Impact 2024" at bounding box center [545, 547] width 696 height 70
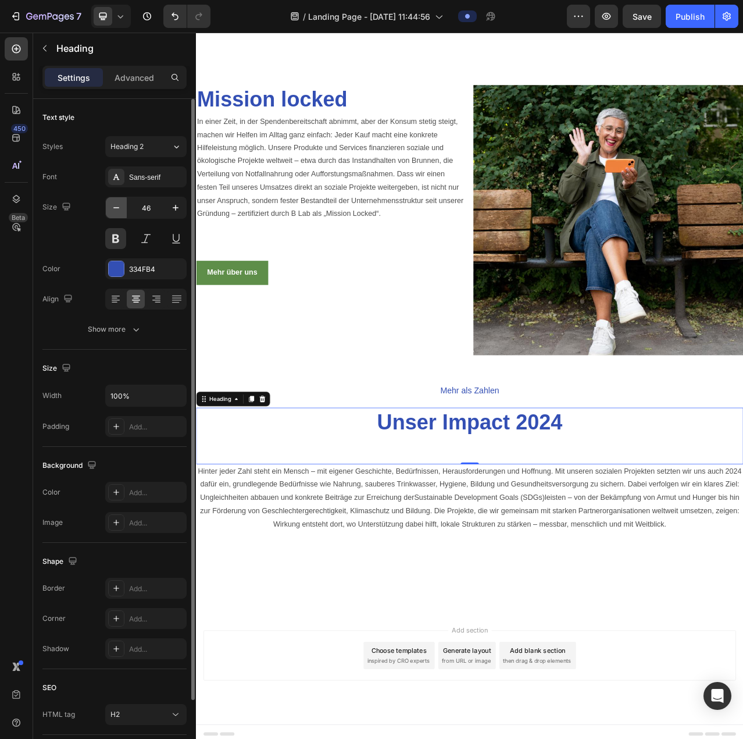
click at [120, 206] on icon "button" at bounding box center [116, 208] width 12 height 12
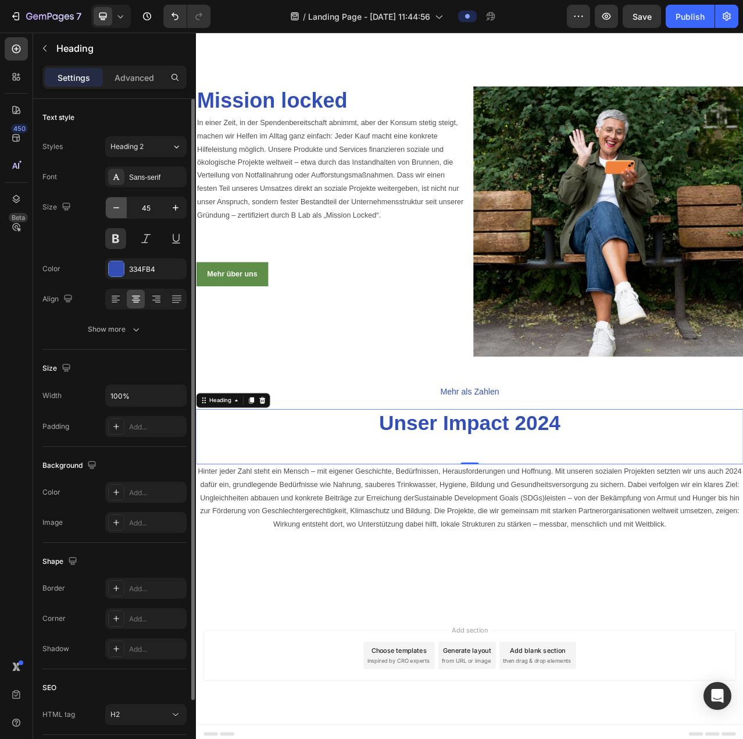
click at [120, 206] on icon "button" at bounding box center [116, 208] width 12 height 12
type input "44"
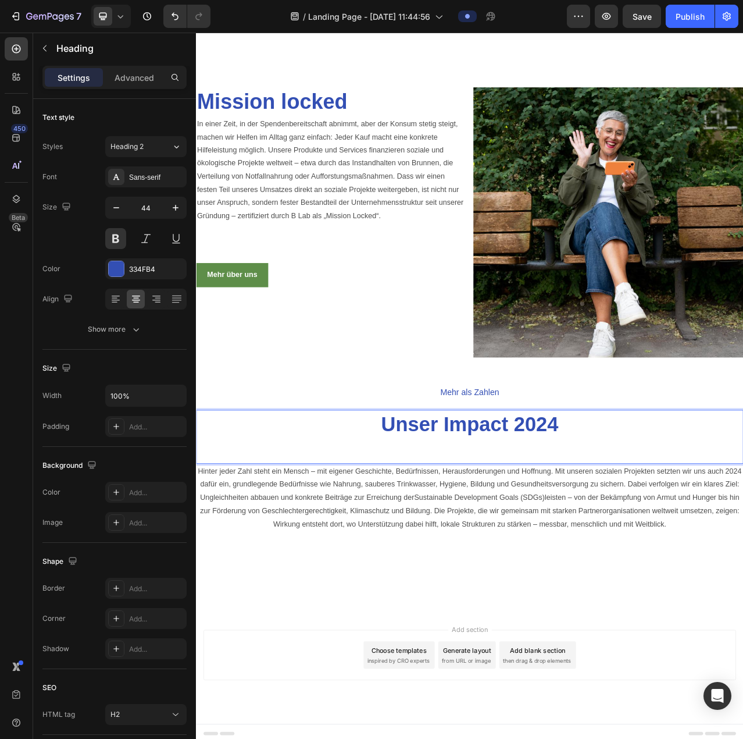
click at [476, 559] on p "Unser Impact 2024" at bounding box center [545, 548] width 696 height 66
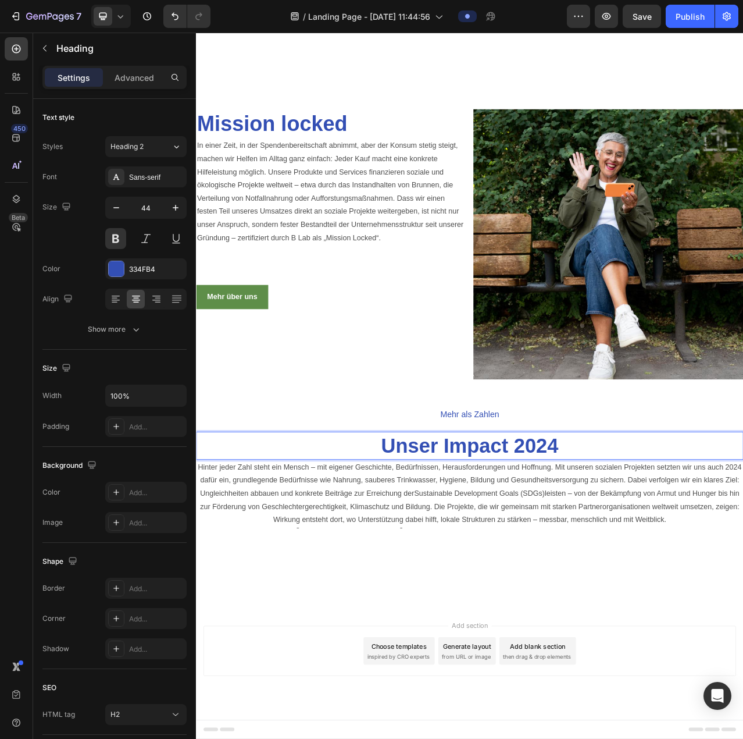
scroll to position [1691, 0]
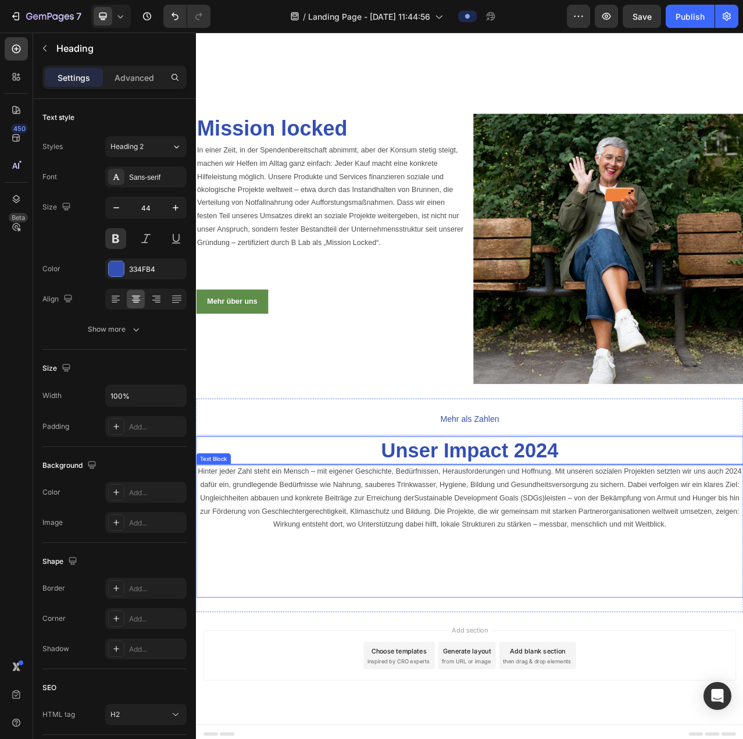
click at [205, 590] on p "Hinter jeder Zahl steht ein Mensch – mit eigener Geschichte, Bedürfnissen, Hera…" at bounding box center [545, 667] width 696 height 167
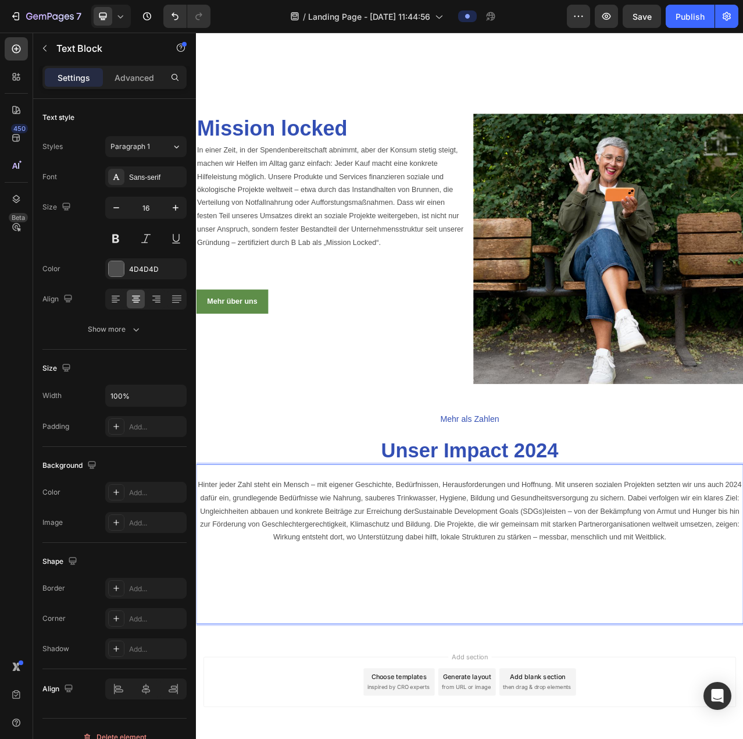
click at [352, 734] on p "Hinter jeder Zahl steht ein Mensch – mit eigener Geschichte, Bedürfnissen, Hera…" at bounding box center [545, 693] width 696 height 184
click at [351, 718] on p "Hinter jeder Zahl steht ein Mensch – mit eigener Geschichte, Bedürfnissen, Hera…" at bounding box center [545, 693] width 696 height 184
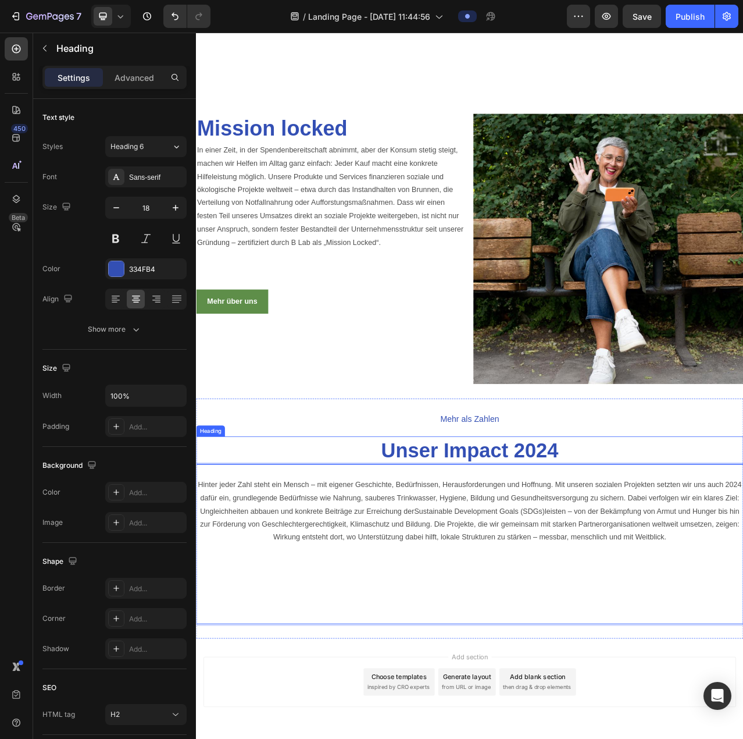
click at [278, 539] on p "Mehr als Zahlen" at bounding box center [545, 532] width 696 height 27
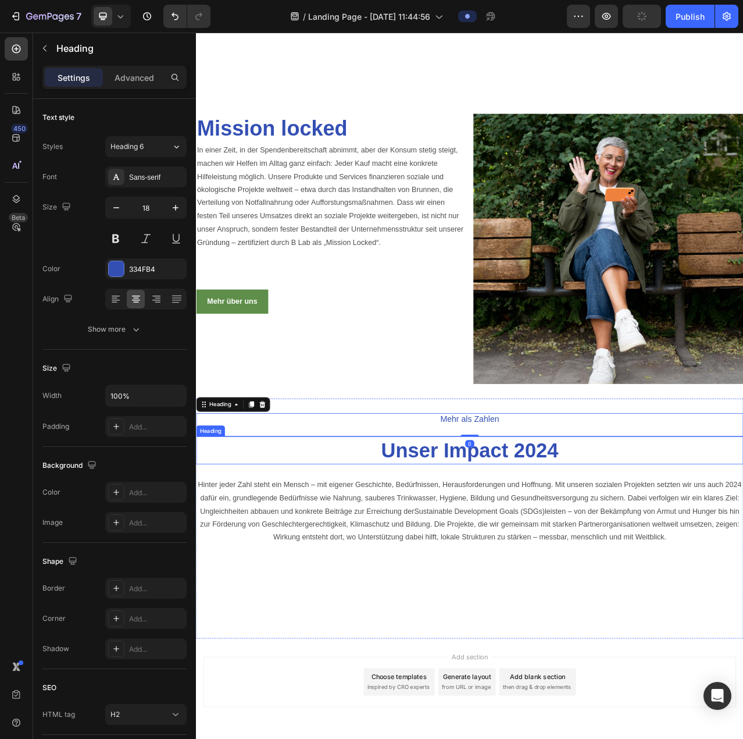
click at [493, 556] on p "Unser Impact 2024" at bounding box center [545, 564] width 696 height 33
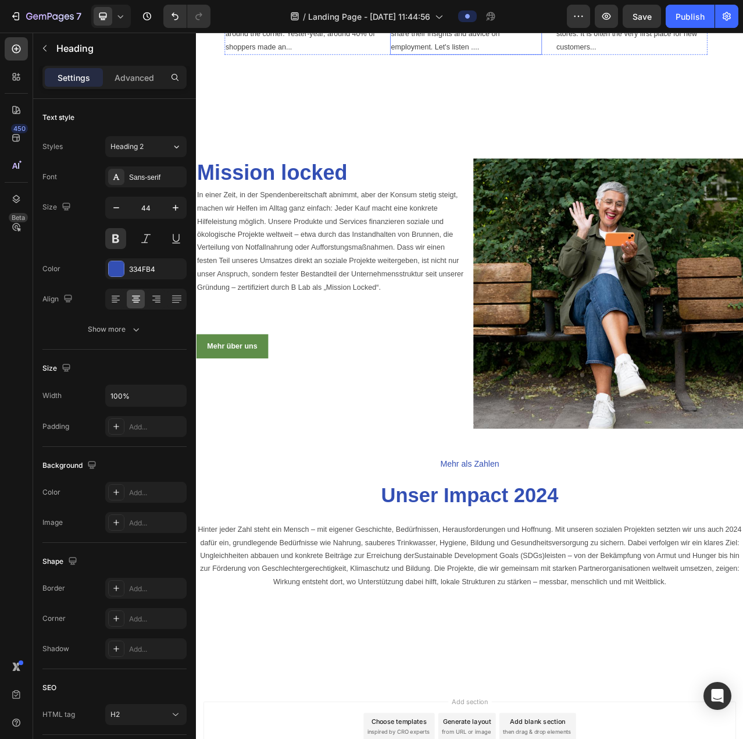
scroll to position [1725, 0]
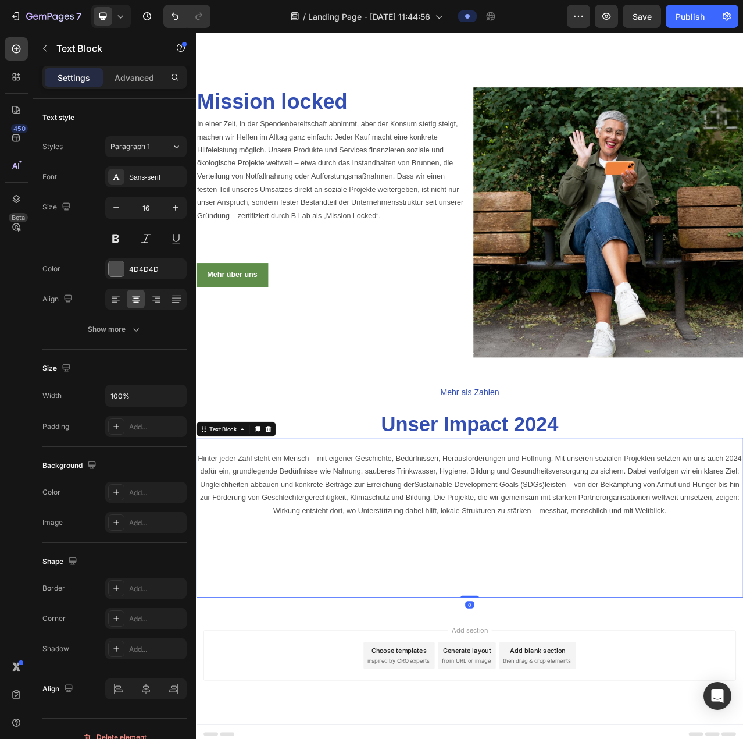
click at [461, 698] on p "Hinter jeder Zahl steht ein Mensch – mit eigener Geschichte, Bedürfnissen, Hera…" at bounding box center [545, 659] width 696 height 184
drag, startPoint x: 541, startPoint y: 746, endPoint x: 543, endPoint y: 715, distance: 30.3
click at [543, 716] on div "Hinter jeder Zahl steht ein Mensch – mit eigener Geschichte, Bedürfnissen, Hera…" at bounding box center [545, 651] width 698 height 204
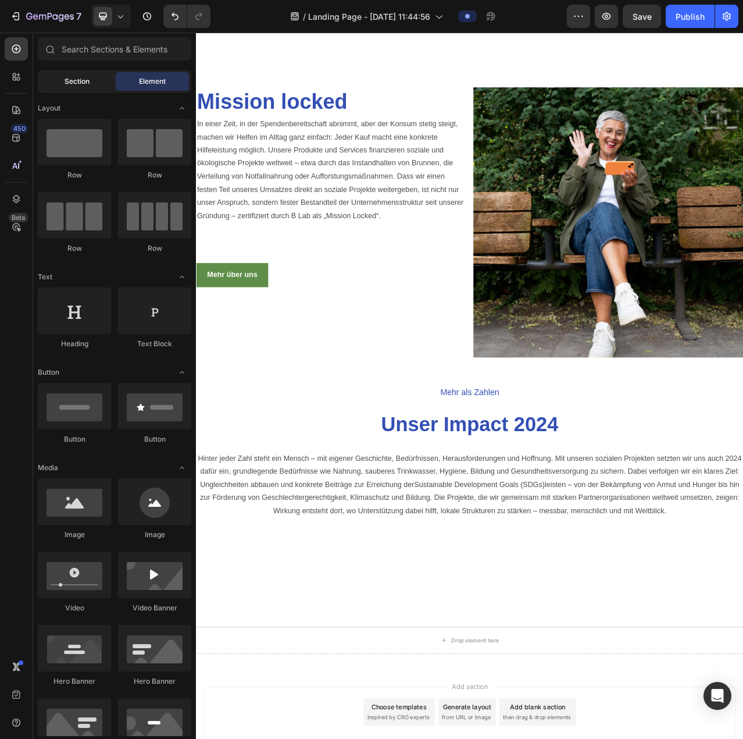
click at [73, 75] on div "Section" at bounding box center [76, 81] width 73 height 19
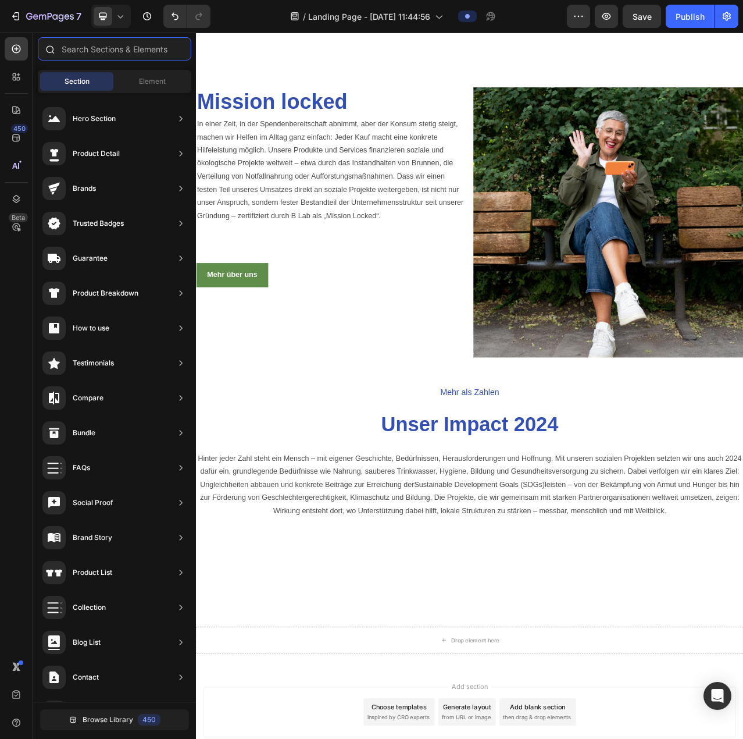
click at [81, 51] on input "text" at bounding box center [115, 48] width 154 height 23
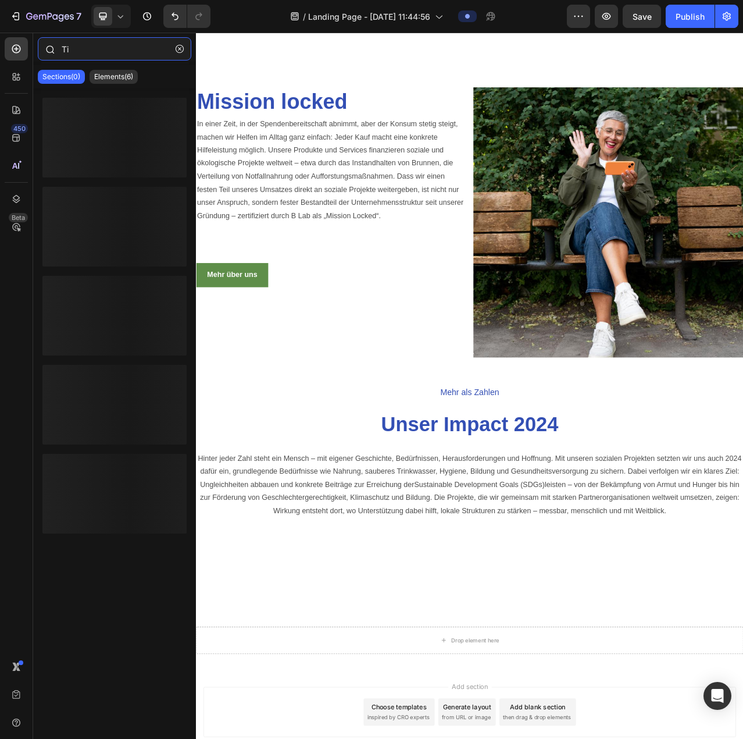
type input "T"
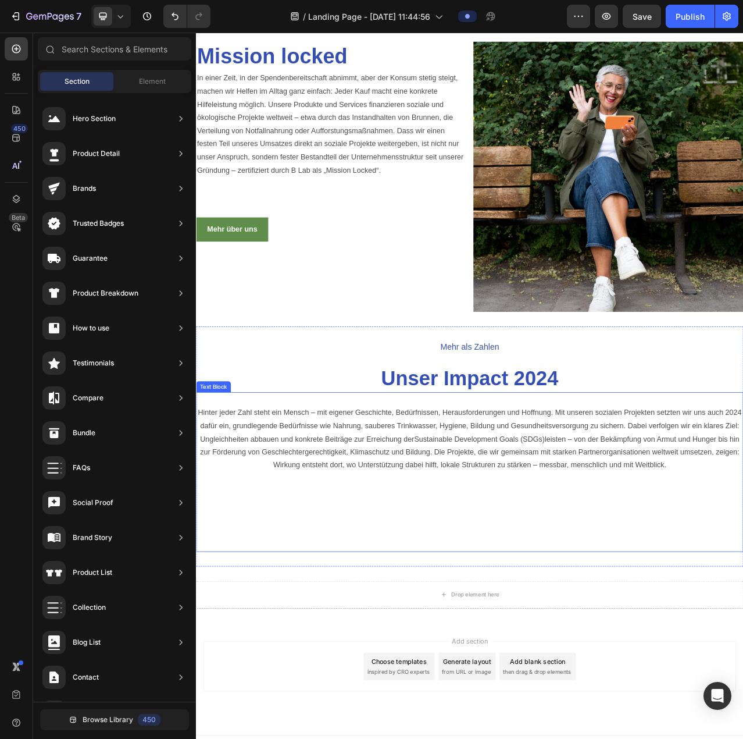
scroll to position [1797, 0]
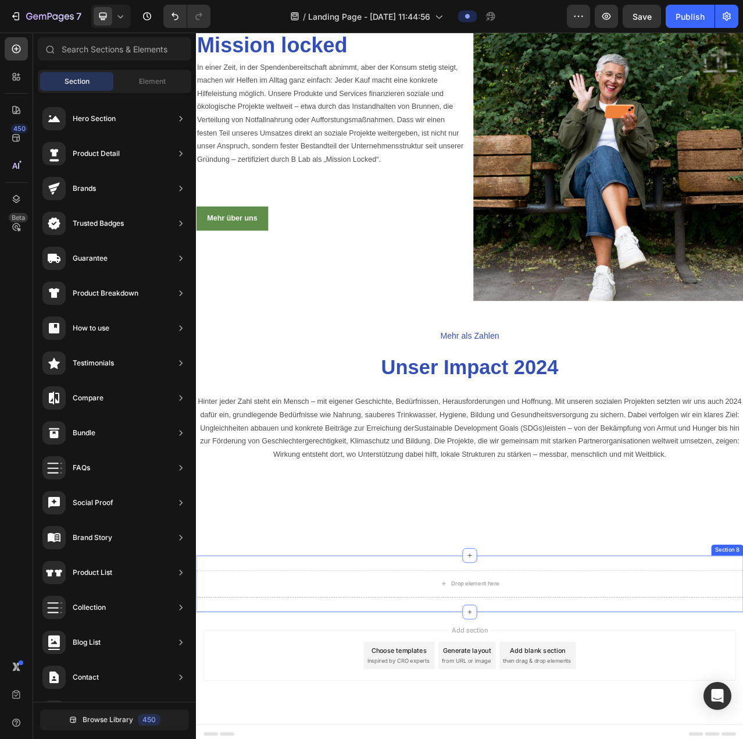
click at [447, 734] on div "Drop element here Section 8" at bounding box center [545, 735] width 698 height 72
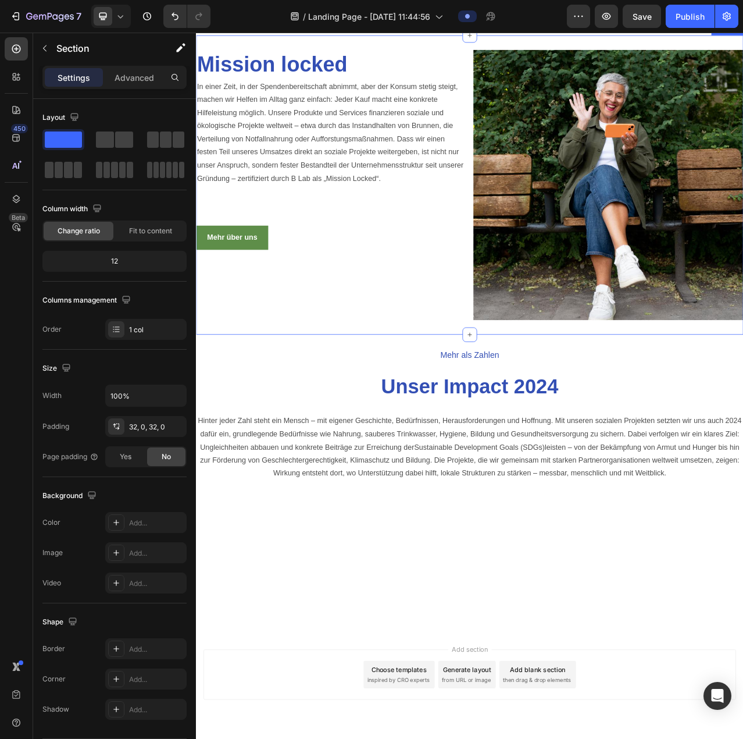
scroll to position [1791, 0]
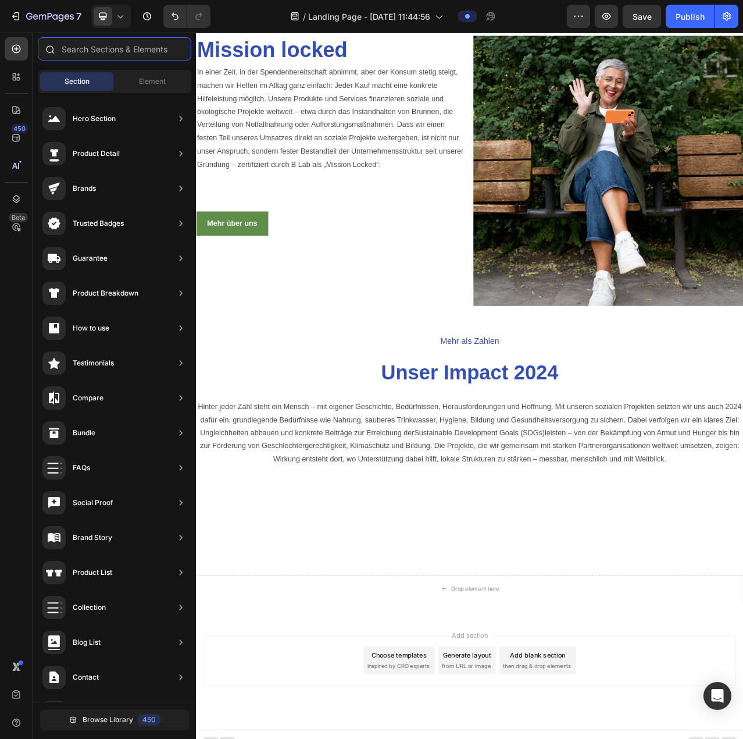
click at [75, 52] on input "text" at bounding box center [115, 48] width 154 height 23
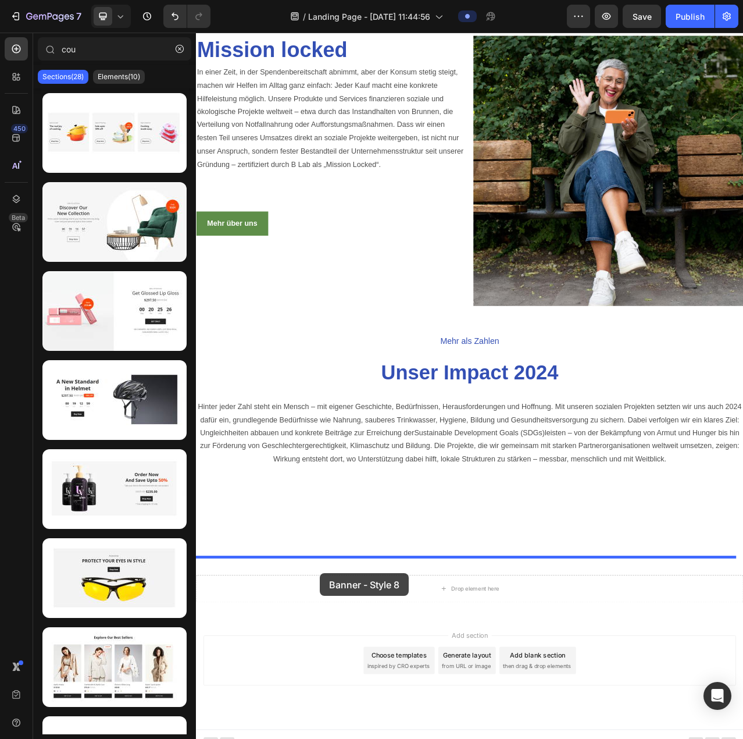
scroll to position [1797, 0]
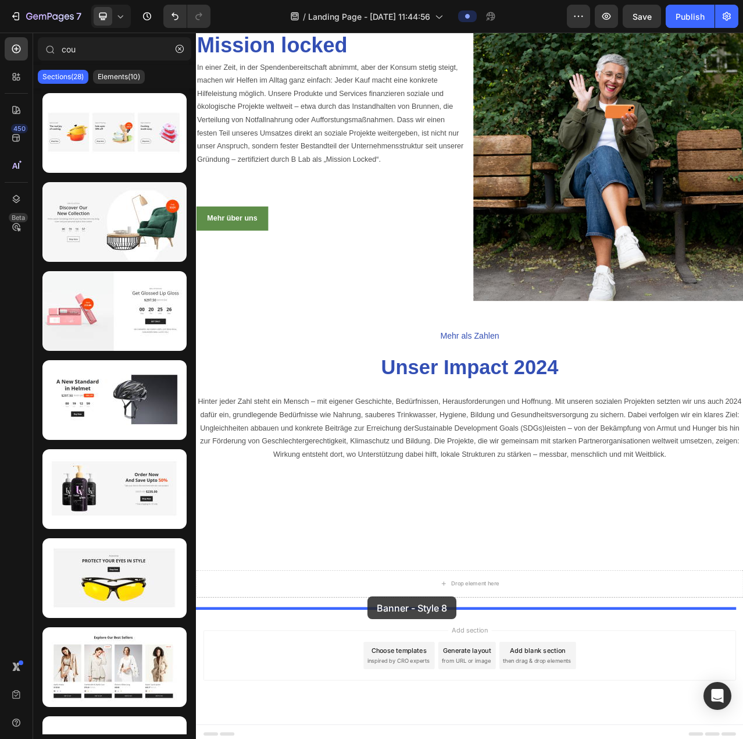
drag, startPoint x: 293, startPoint y: 177, endPoint x: 415, endPoint y: 751, distance: 586.8
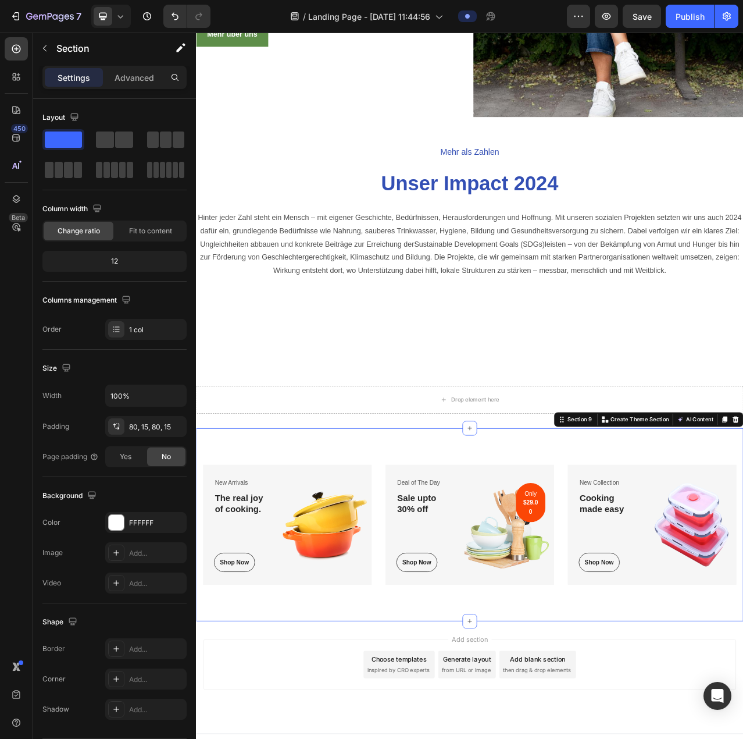
scroll to position [2038, 0]
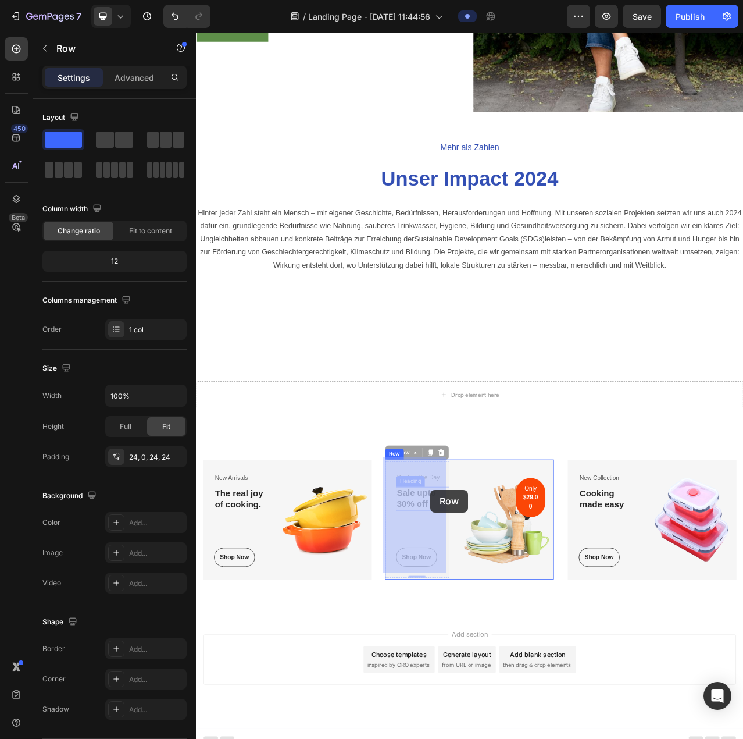
drag, startPoint x: 496, startPoint y: 653, endPoint x: 495, endPoint y: 616, distance: 37.2
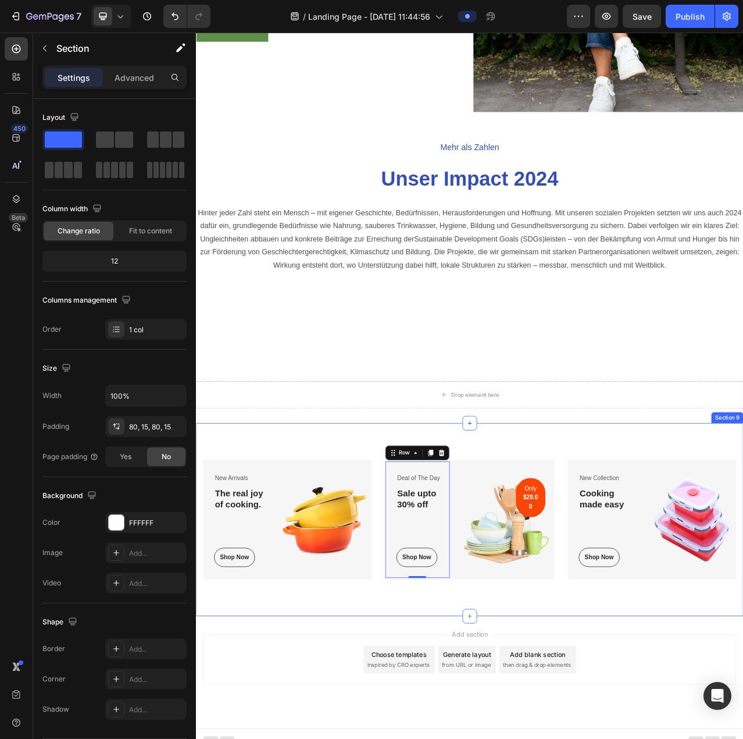
click at [258, 543] on div "New Arrivals Text block The real joy of cooking. Heading Shop Now Button Row Im…" at bounding box center [545, 653] width 698 height 246
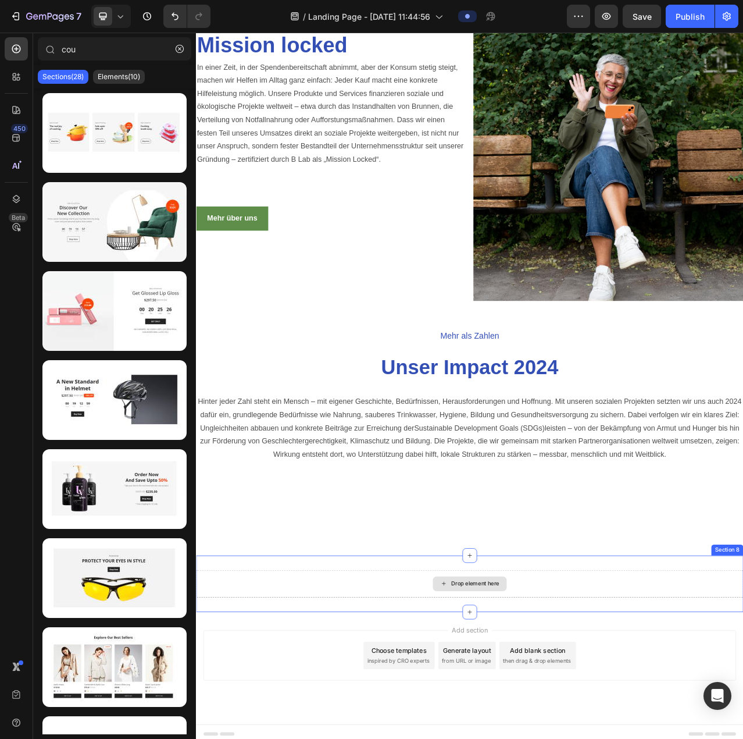
click at [547, 730] on div "Drop element here" at bounding box center [552, 734] width 62 height 9
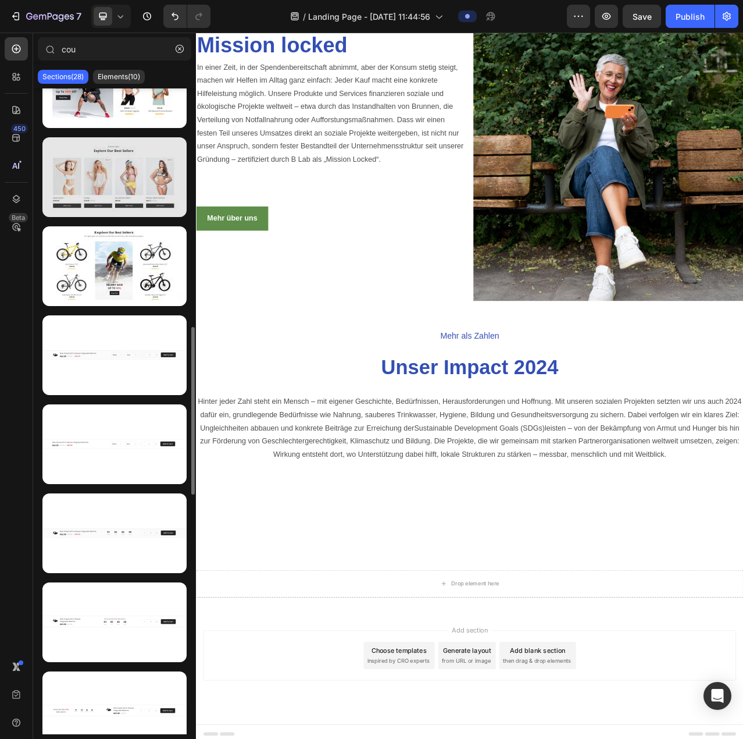
scroll to position [1143, 0]
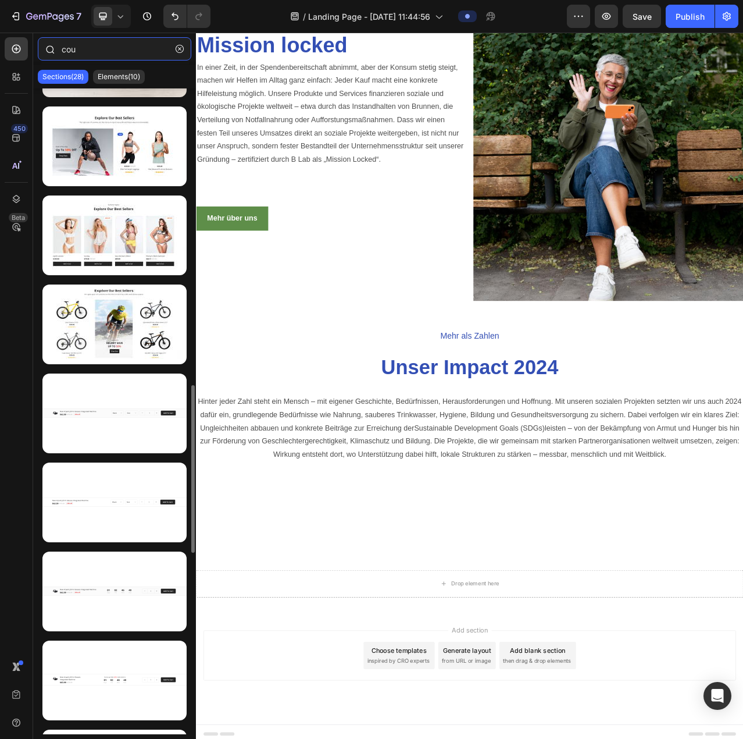
click at [89, 44] on input "cou" at bounding box center [115, 48] width 154 height 23
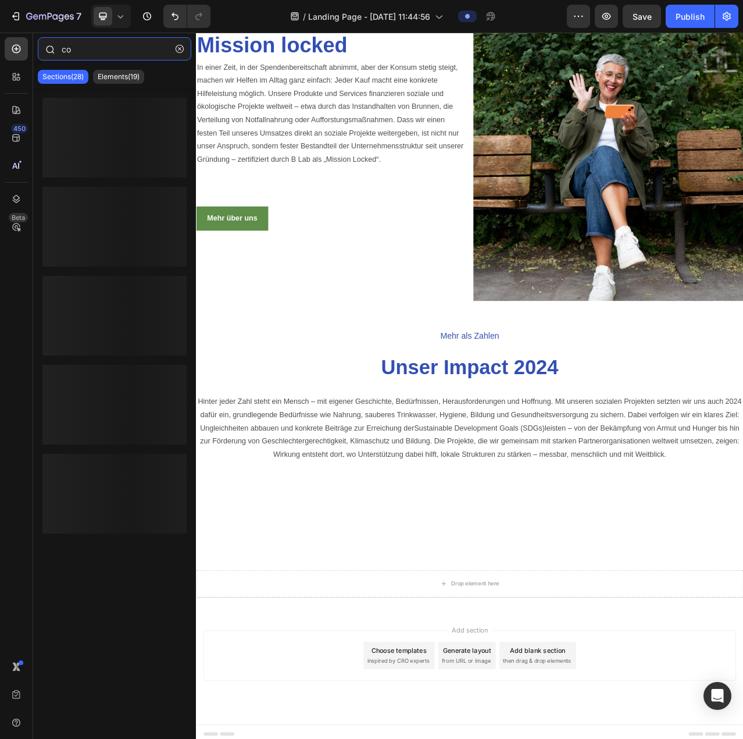
type input "c"
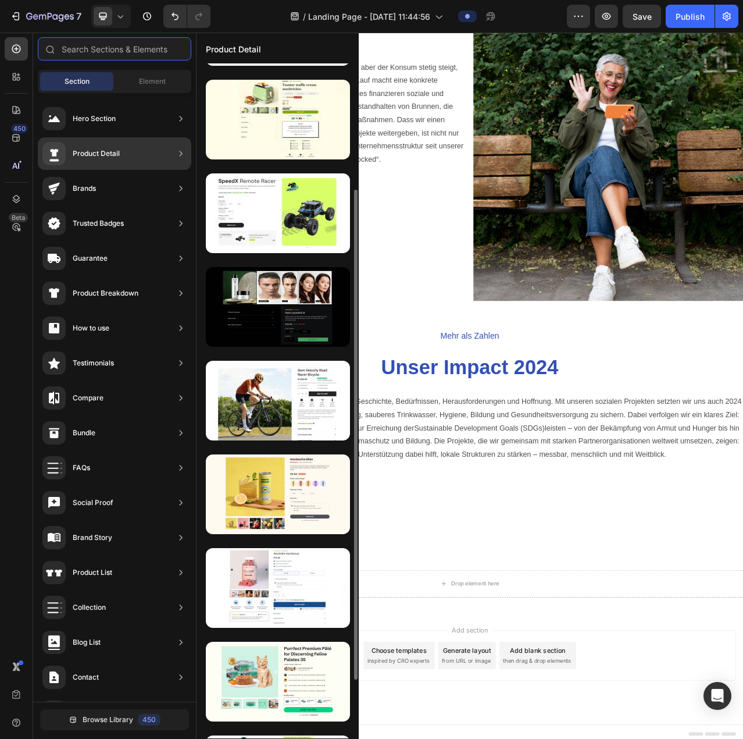
scroll to position [255, 0]
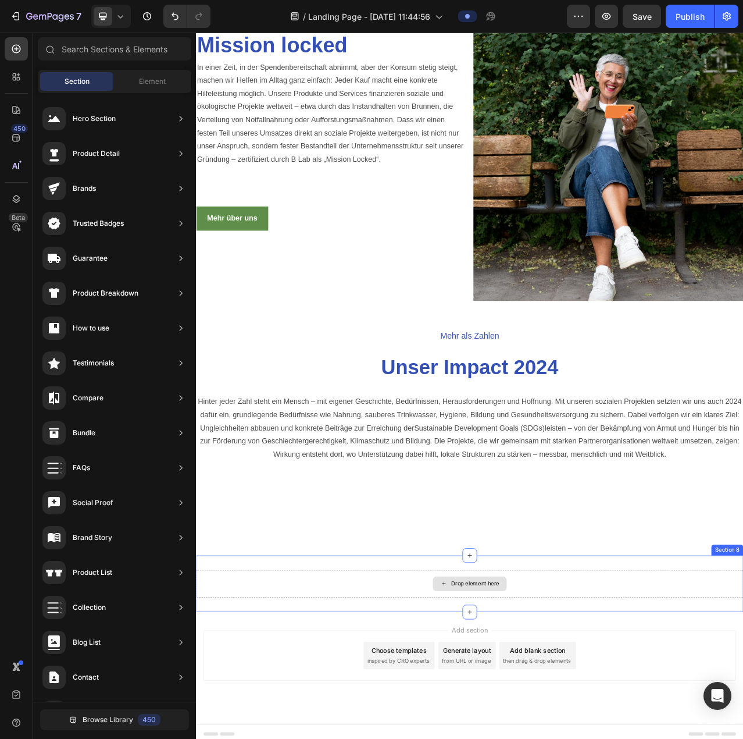
click at [743, 718] on div "Drop element here" at bounding box center [545, 735] width 698 height 35
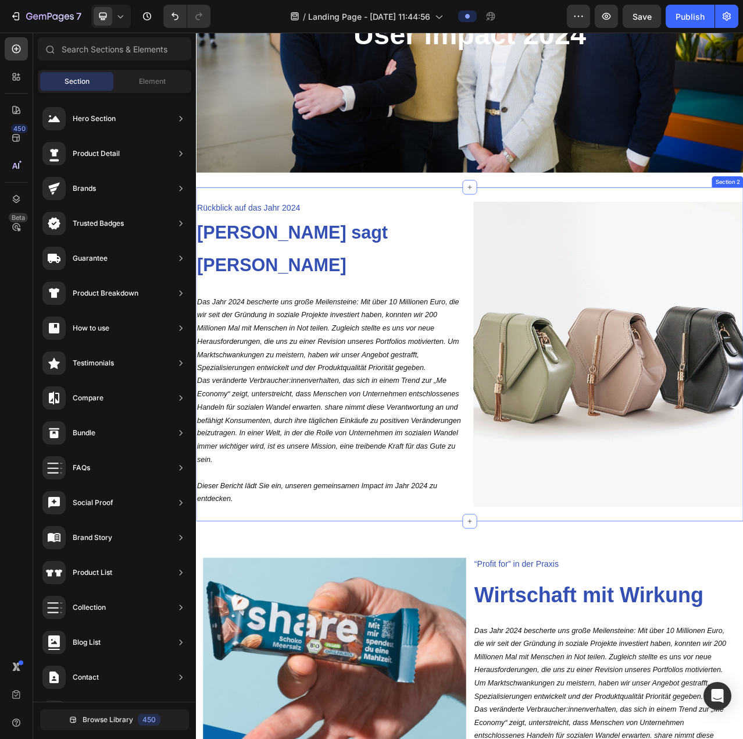
scroll to position [0, 0]
